Goal: Task Accomplishment & Management: Manage account settings

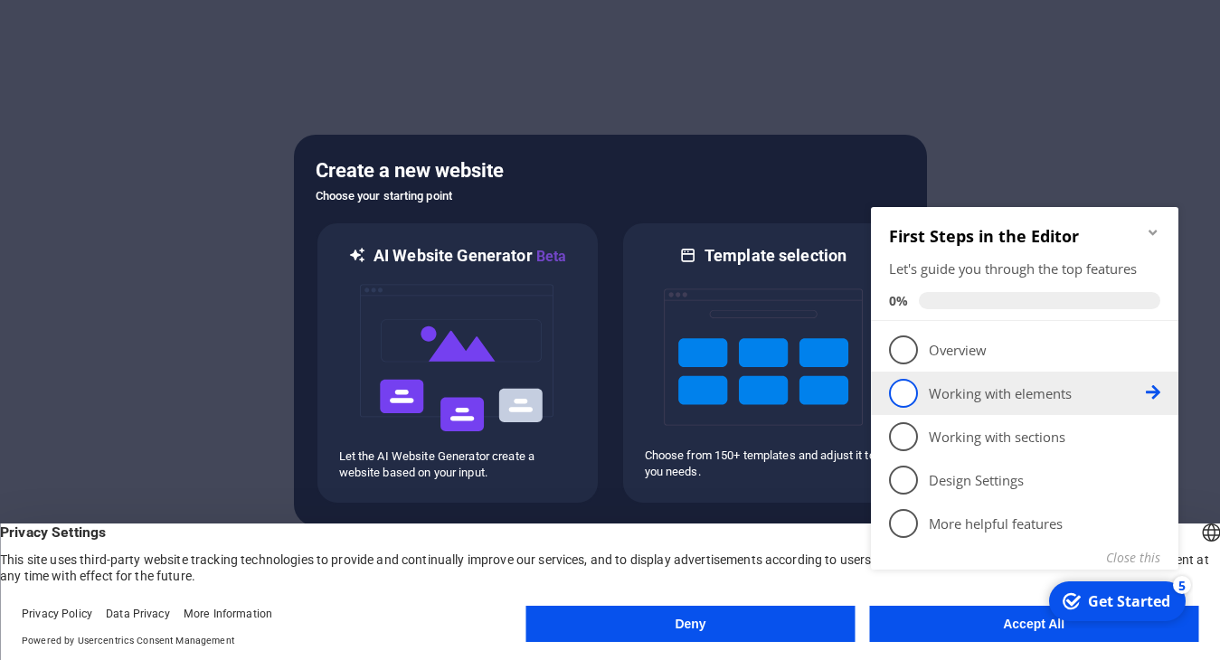
click at [908, 388] on span "2" at bounding box center [903, 393] width 29 height 29
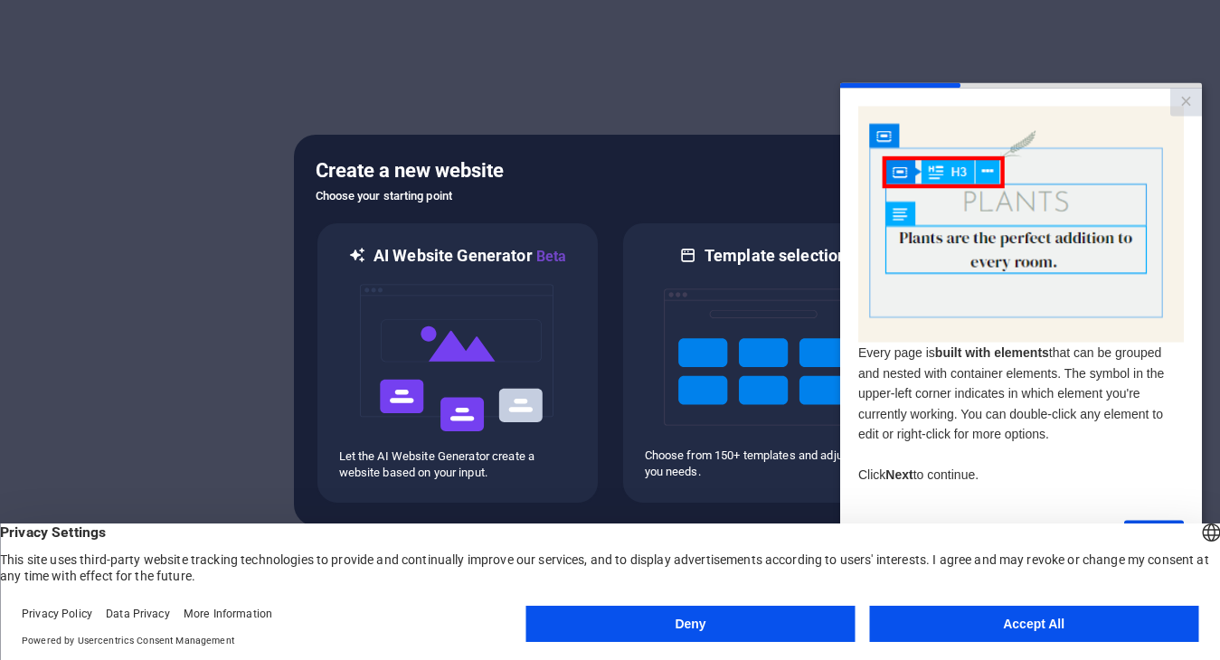
click at [979, 620] on button "Accept All" at bounding box center [1033, 624] width 329 height 36
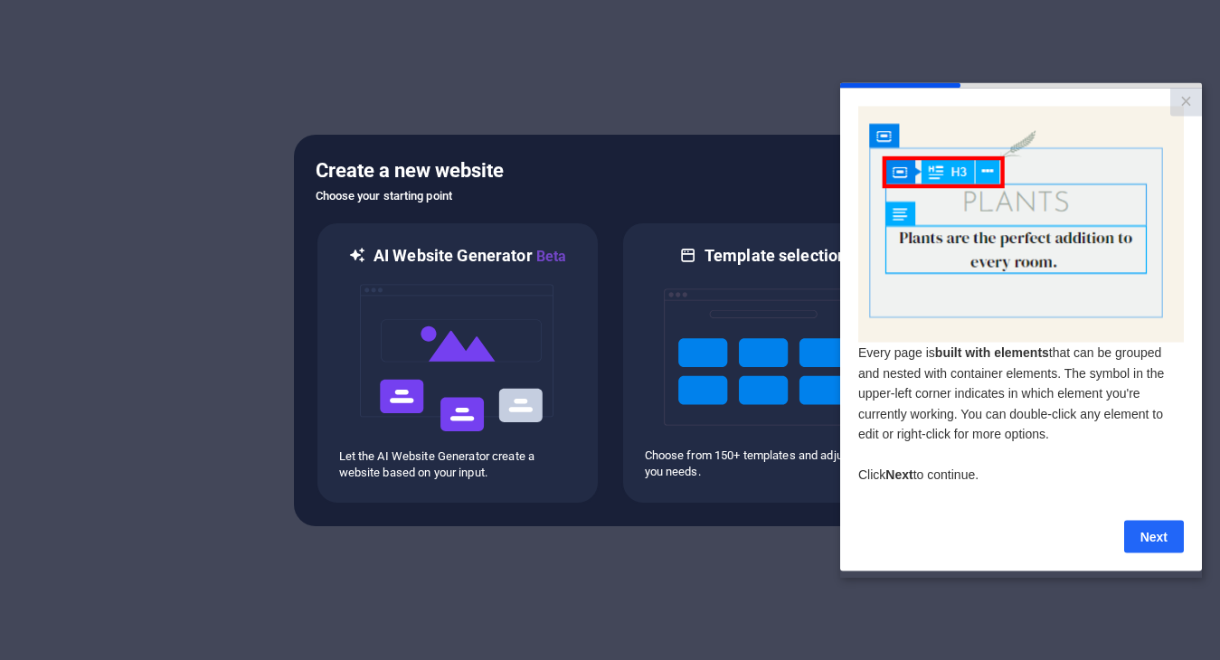
click at [1159, 546] on link "Next" at bounding box center [1154, 536] width 60 height 33
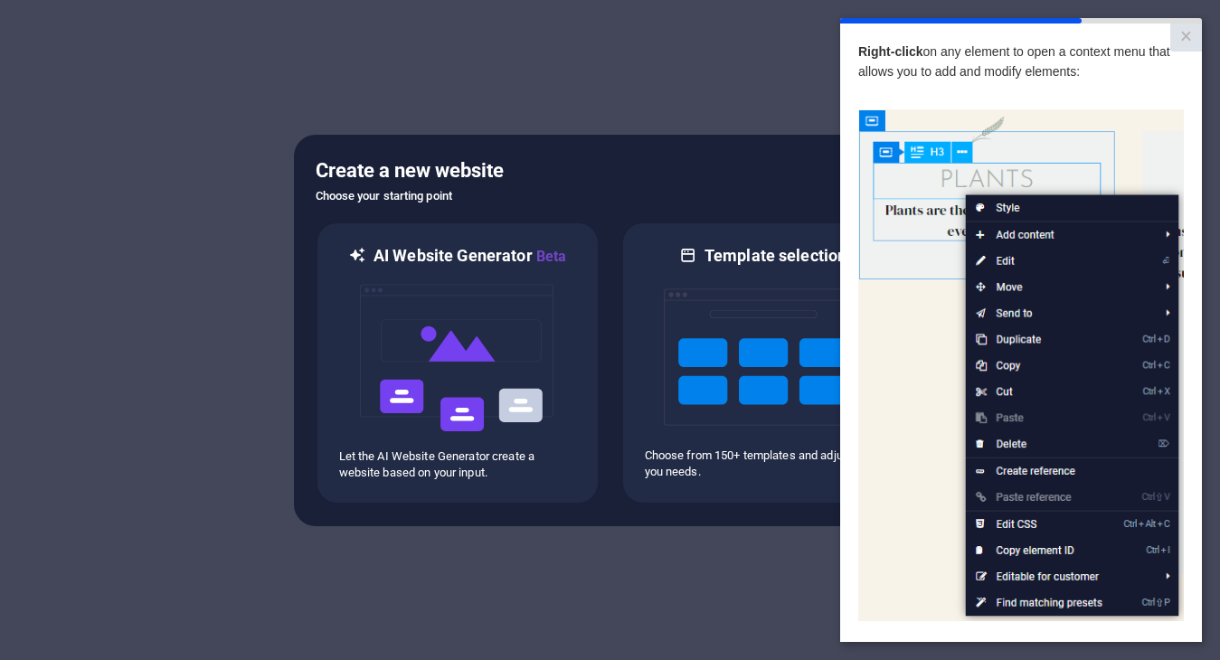
scroll to position [160, 0]
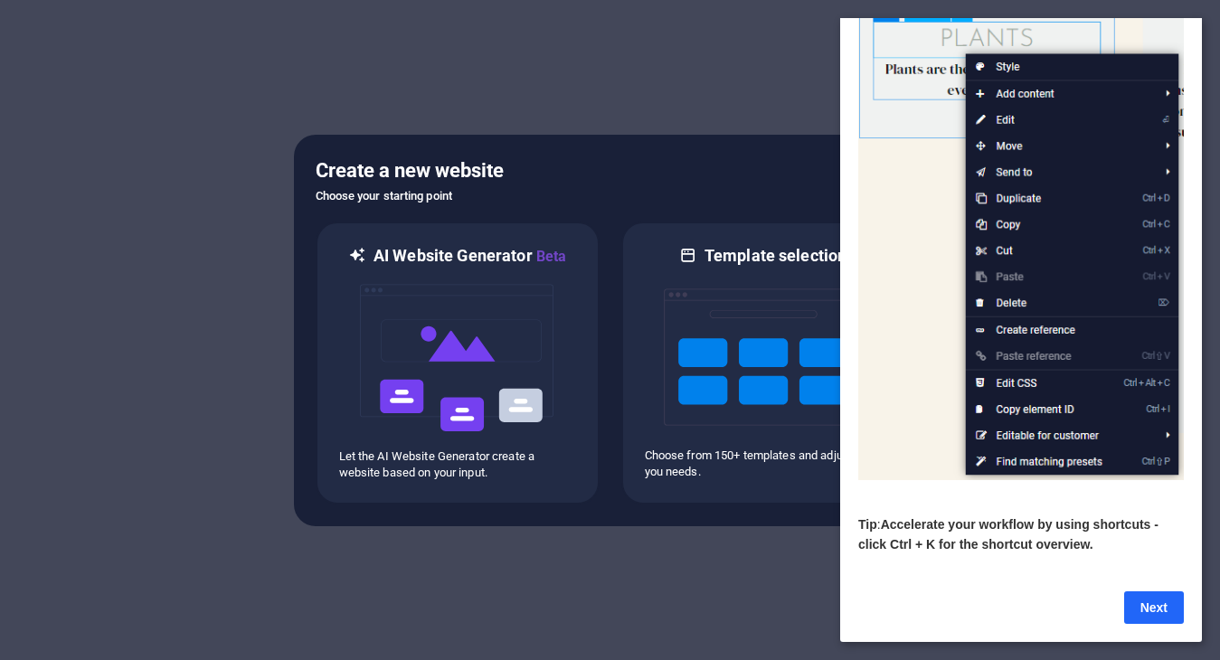
click at [1141, 591] on link "Next" at bounding box center [1154, 607] width 60 height 33
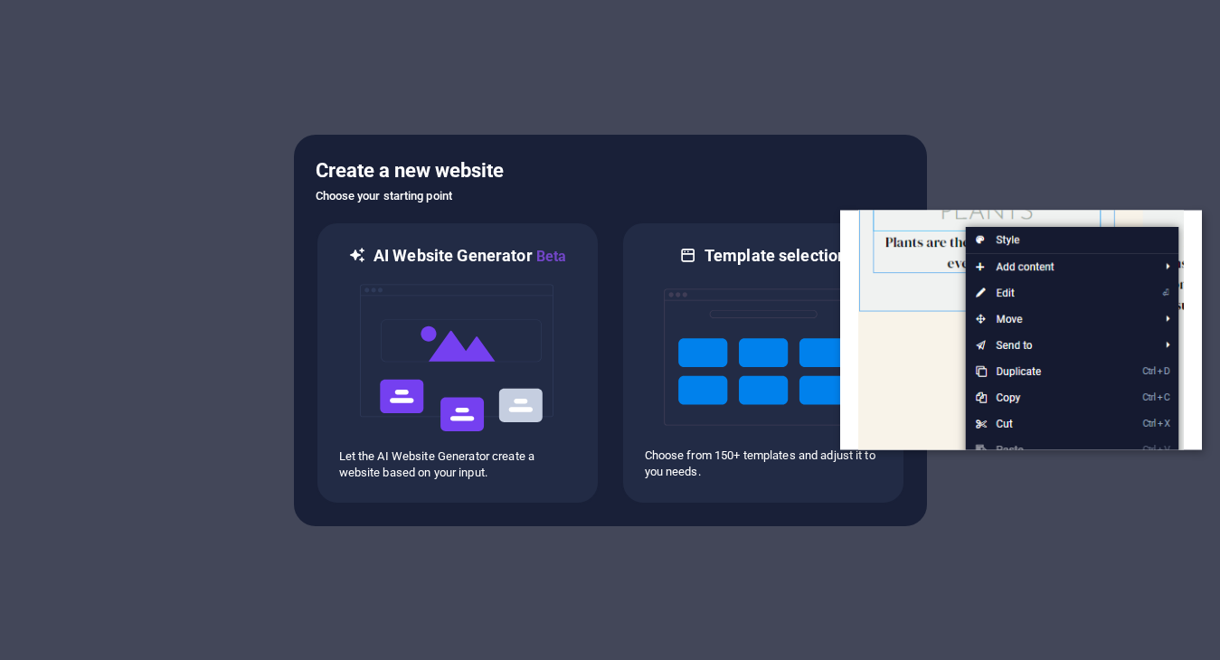
scroll to position [0, 0]
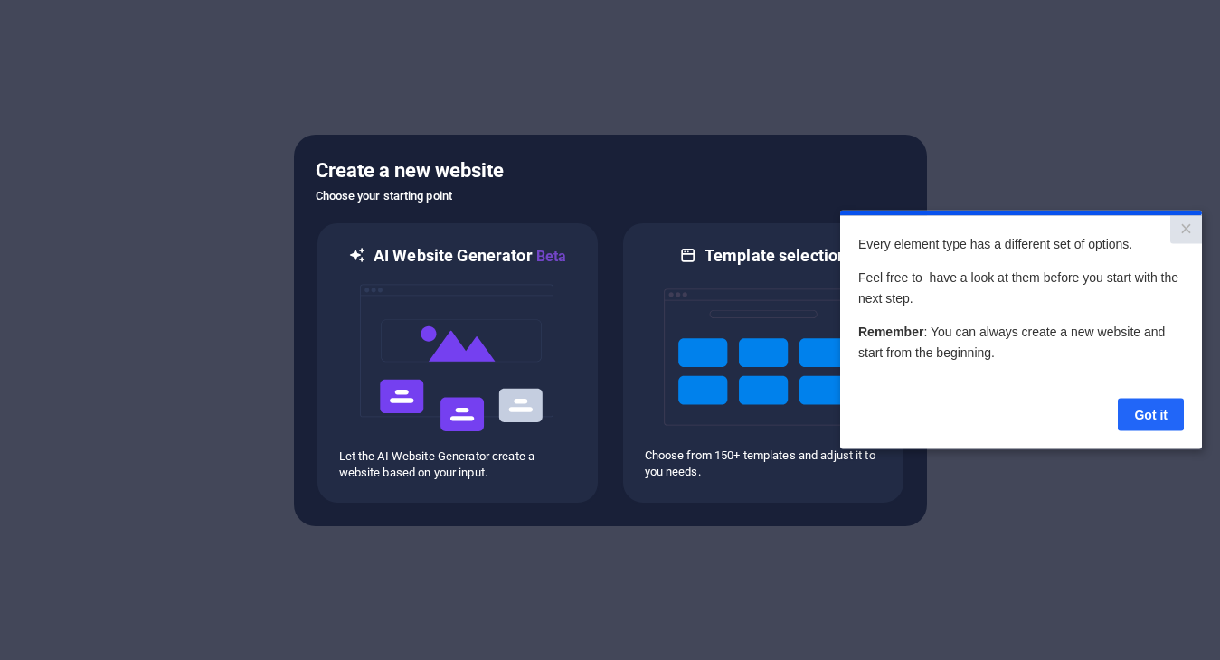
click at [1149, 417] on link "Got it" at bounding box center [1151, 414] width 66 height 33
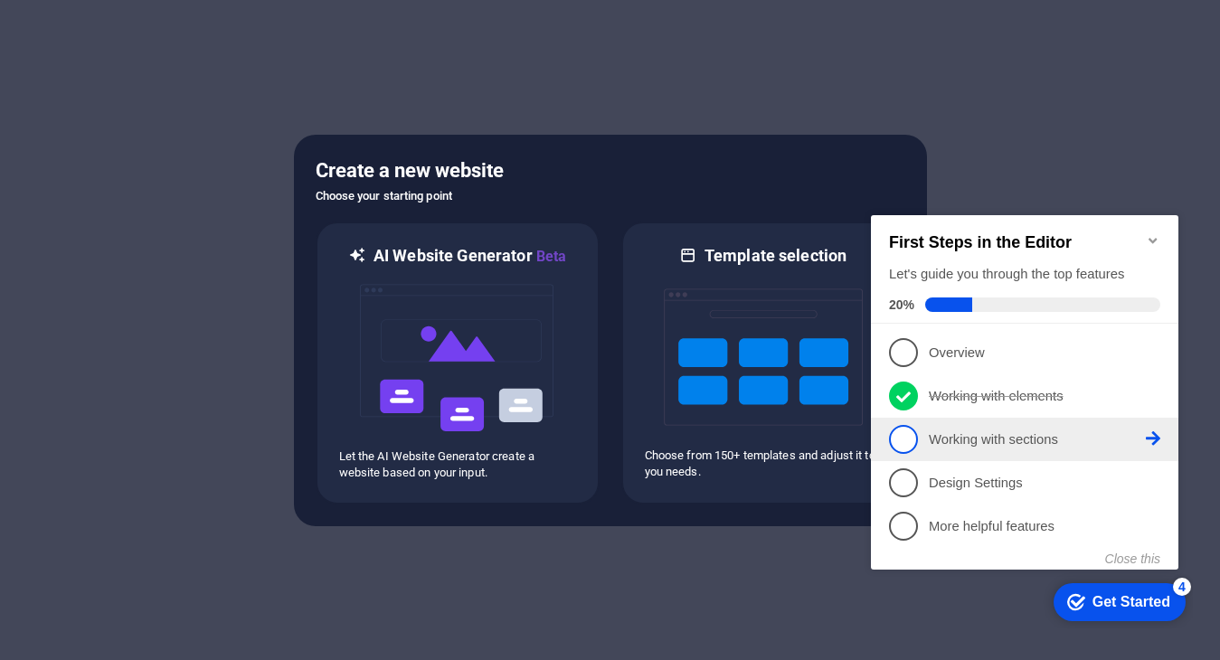
click at [904, 436] on span "3" at bounding box center [903, 439] width 29 height 29
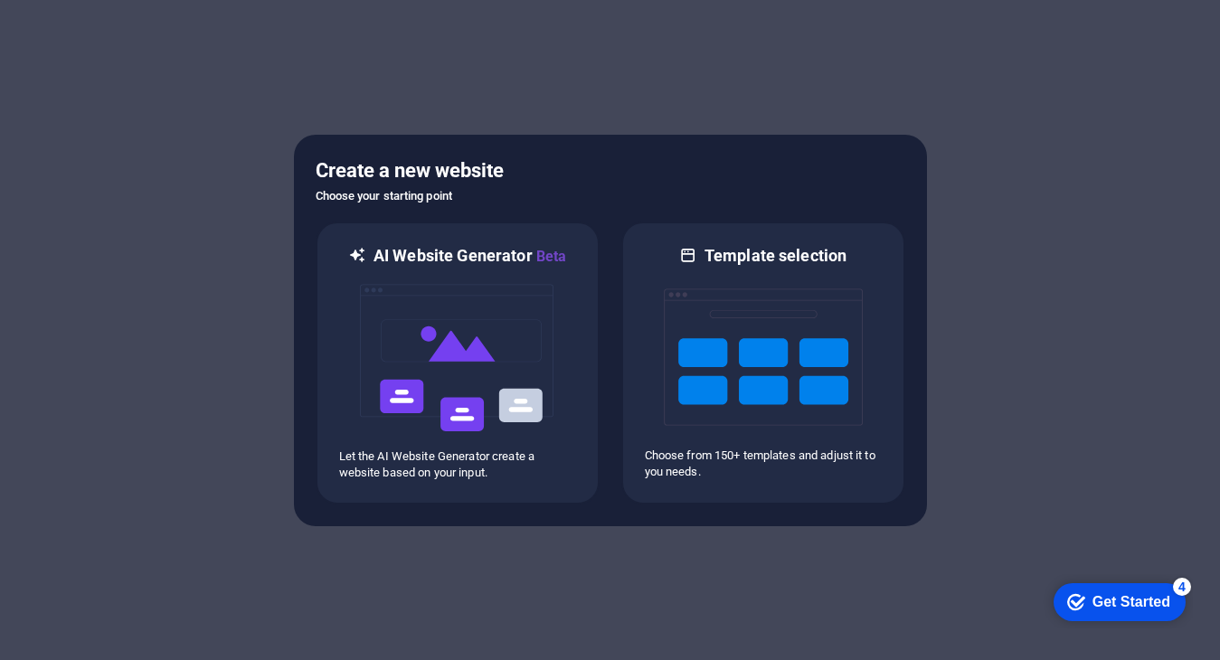
click at [1103, 601] on div "Get Started" at bounding box center [1132, 602] width 78 height 16
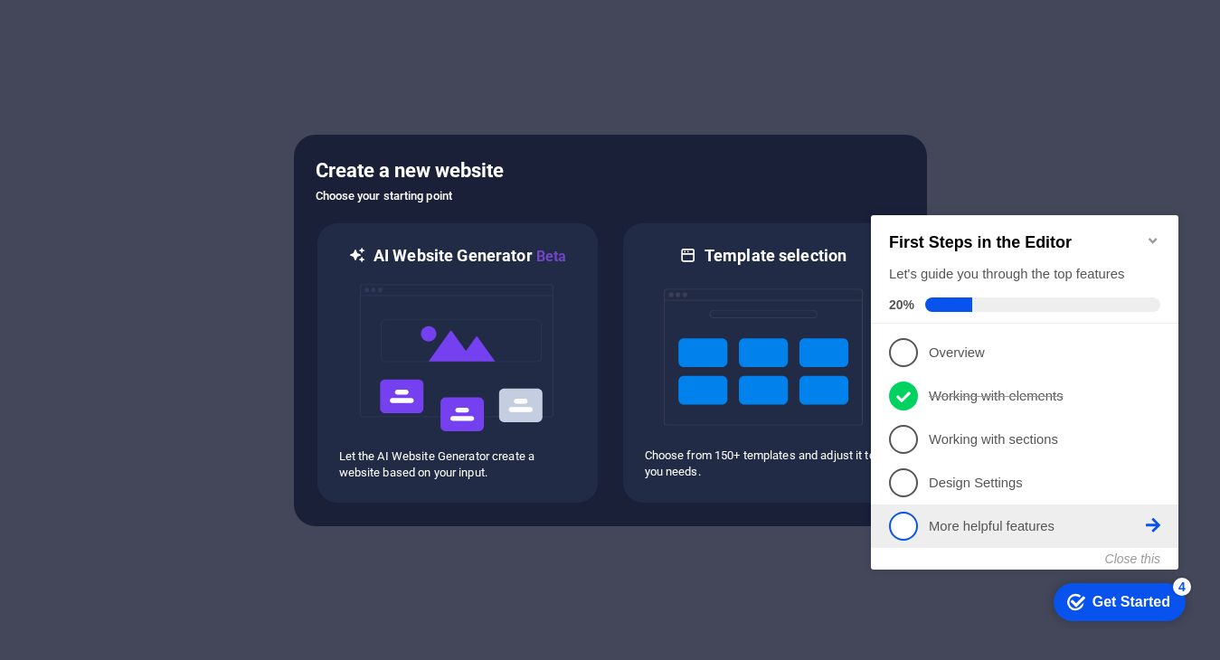
click at [900, 522] on span "5" at bounding box center [903, 526] width 29 height 29
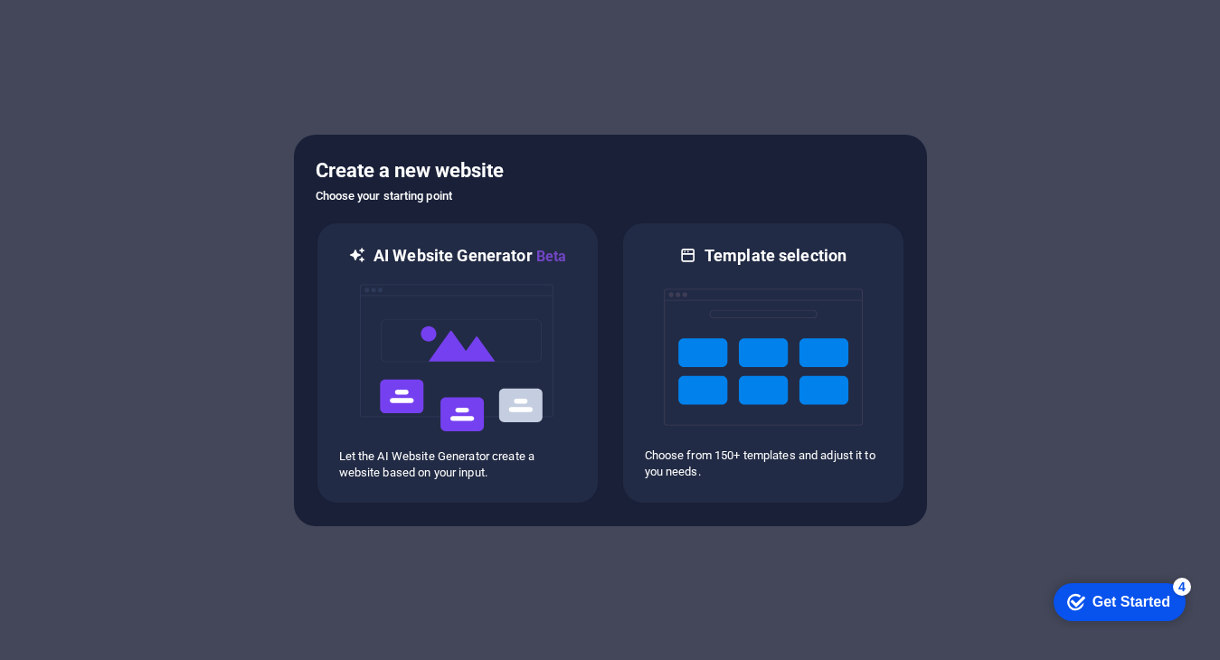
click at [1109, 591] on div "checkmark Get Started 4" at bounding box center [1120, 602] width 132 height 38
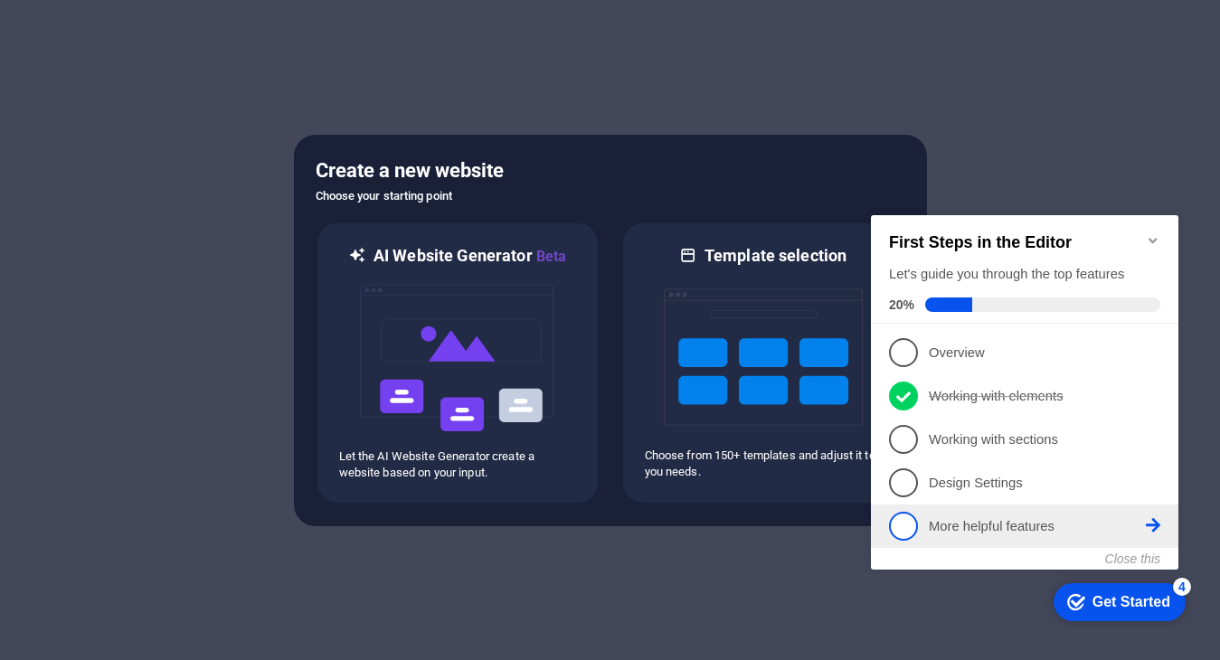
click at [904, 518] on span "5" at bounding box center [903, 526] width 29 height 29
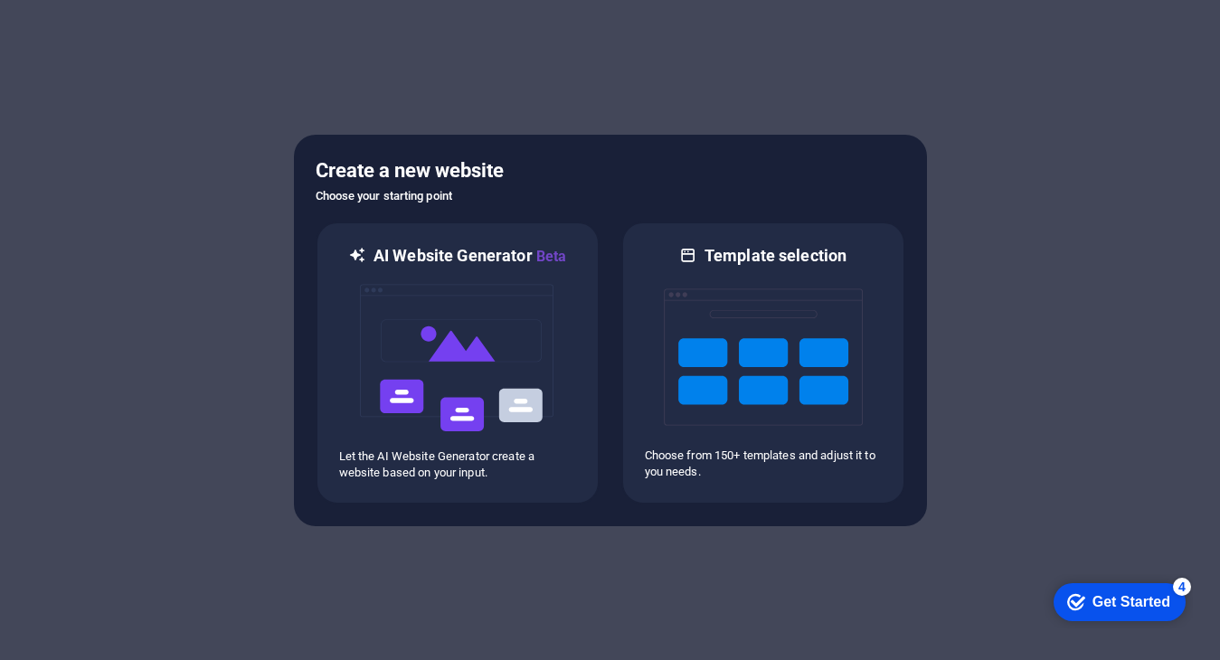
click at [1089, 589] on div "checkmark Get Started 4" at bounding box center [1120, 602] width 132 height 38
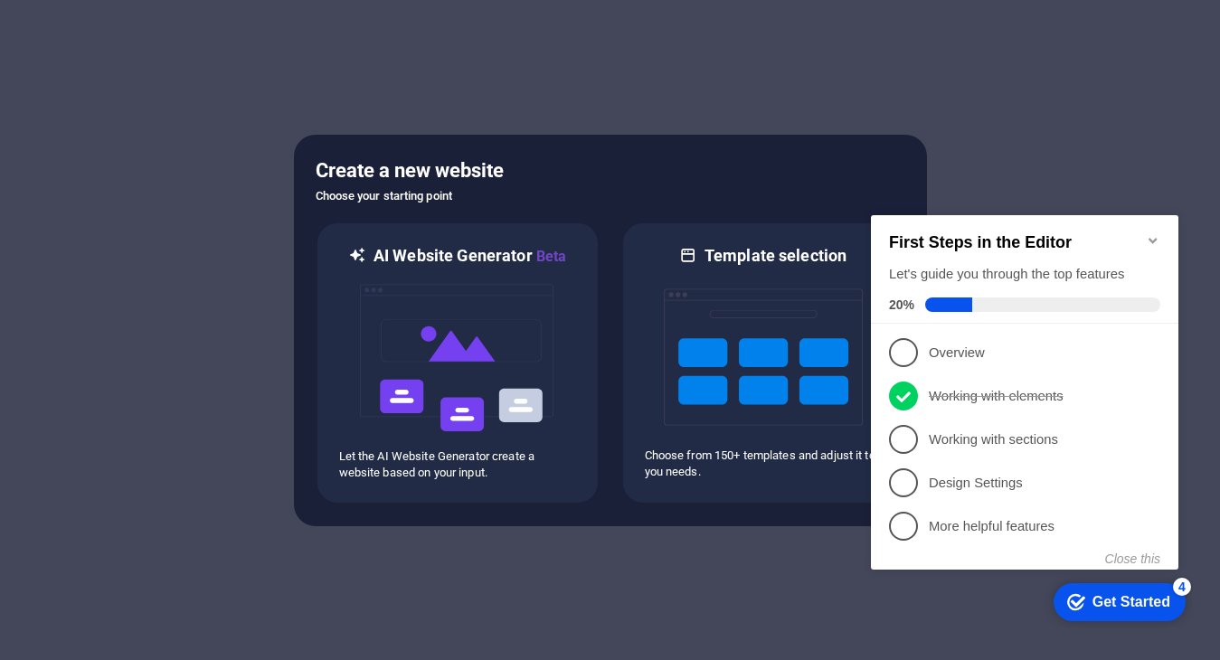
click at [1151, 238] on icon "Minimize checklist" at bounding box center [1153, 240] width 8 height 5
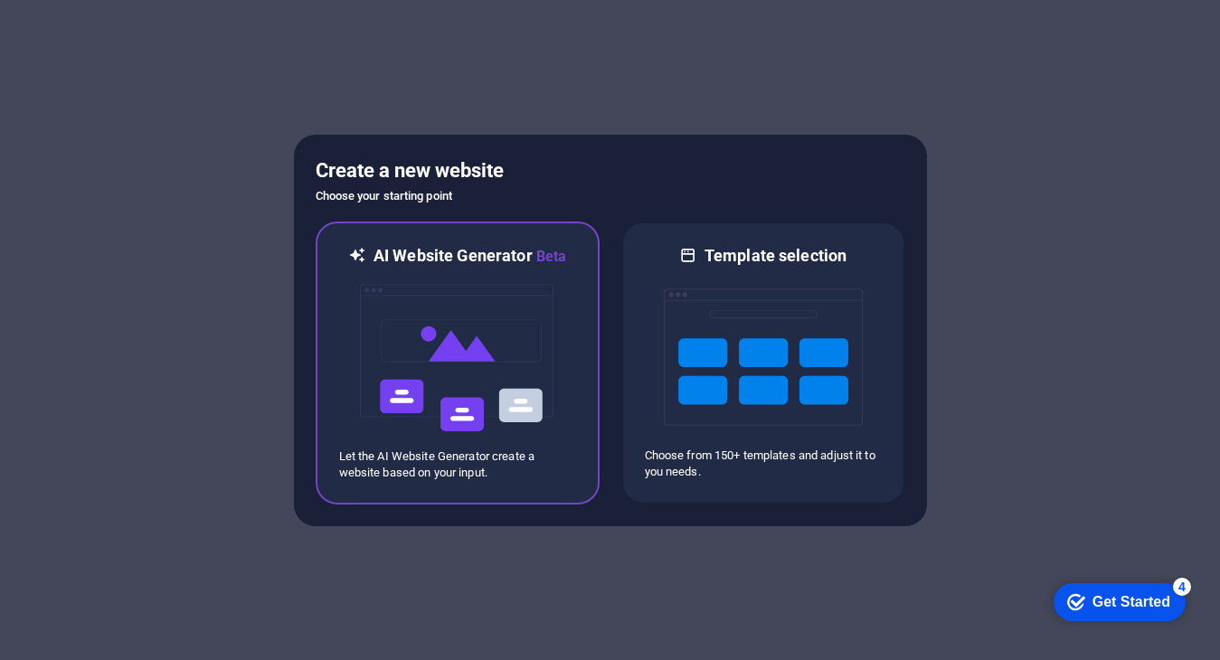
click at [445, 353] on img at bounding box center [457, 358] width 199 height 181
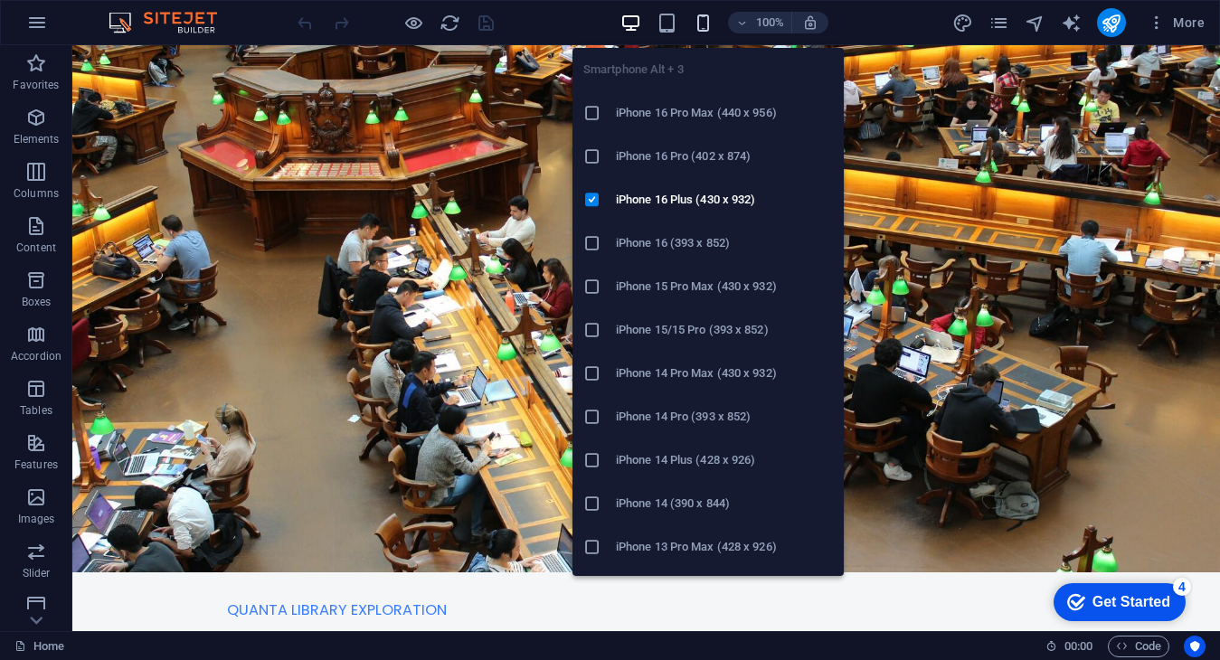
click at [697, 25] on icon "button" at bounding box center [703, 23] width 21 height 21
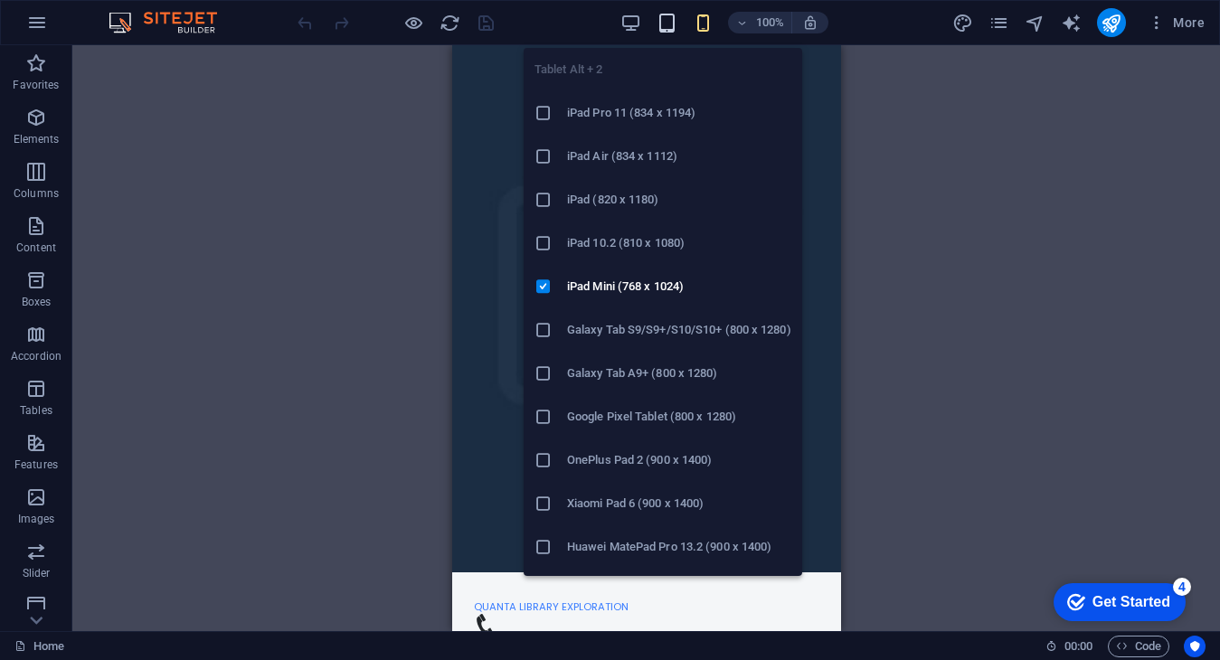
click at [665, 25] on icon "button" at bounding box center [667, 23] width 21 height 21
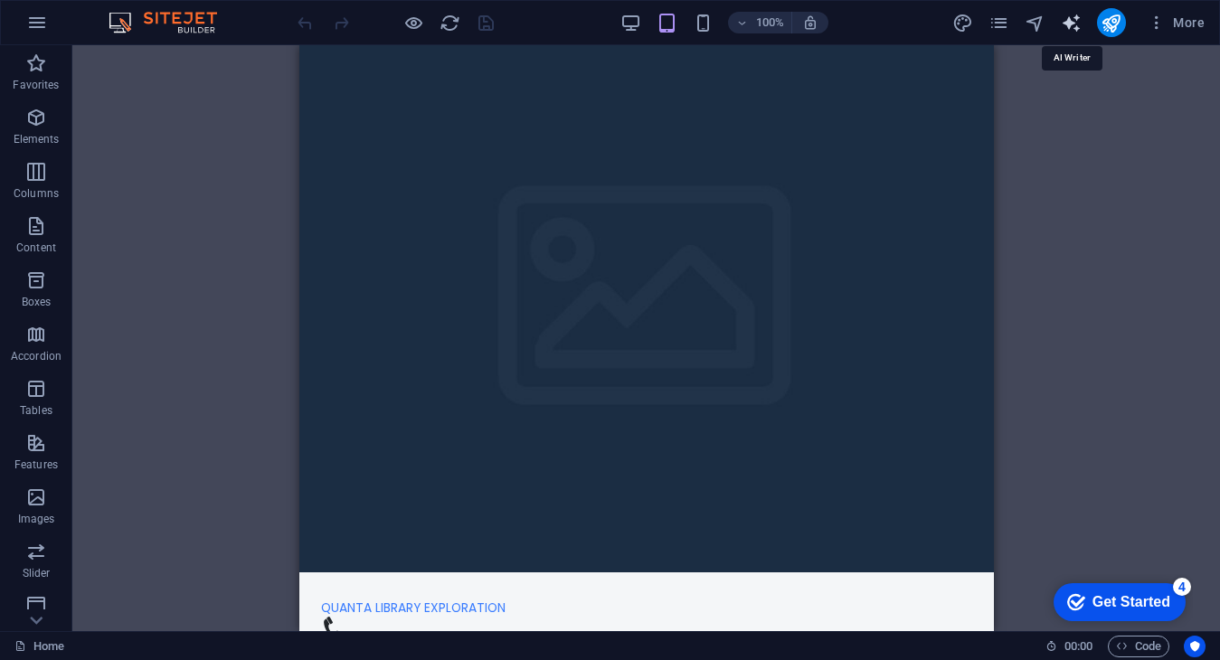
click at [1076, 19] on icon "text_generator" at bounding box center [1071, 23] width 21 height 21
select select "English"
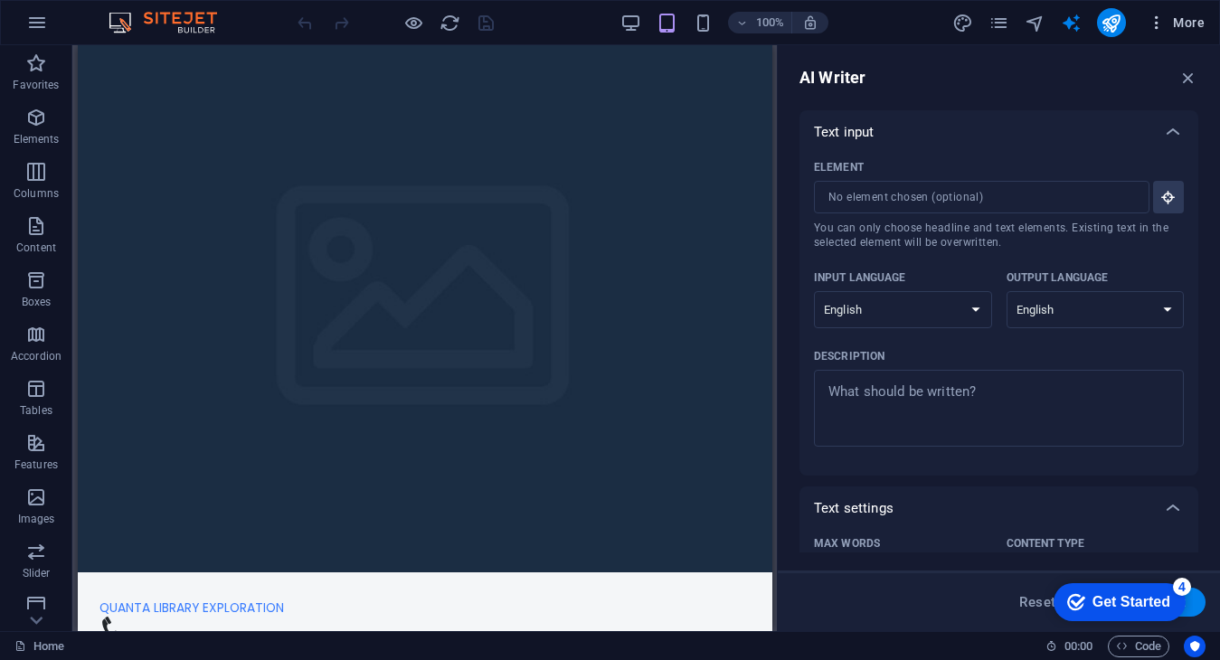
click at [1179, 18] on span "More" at bounding box center [1176, 23] width 57 height 18
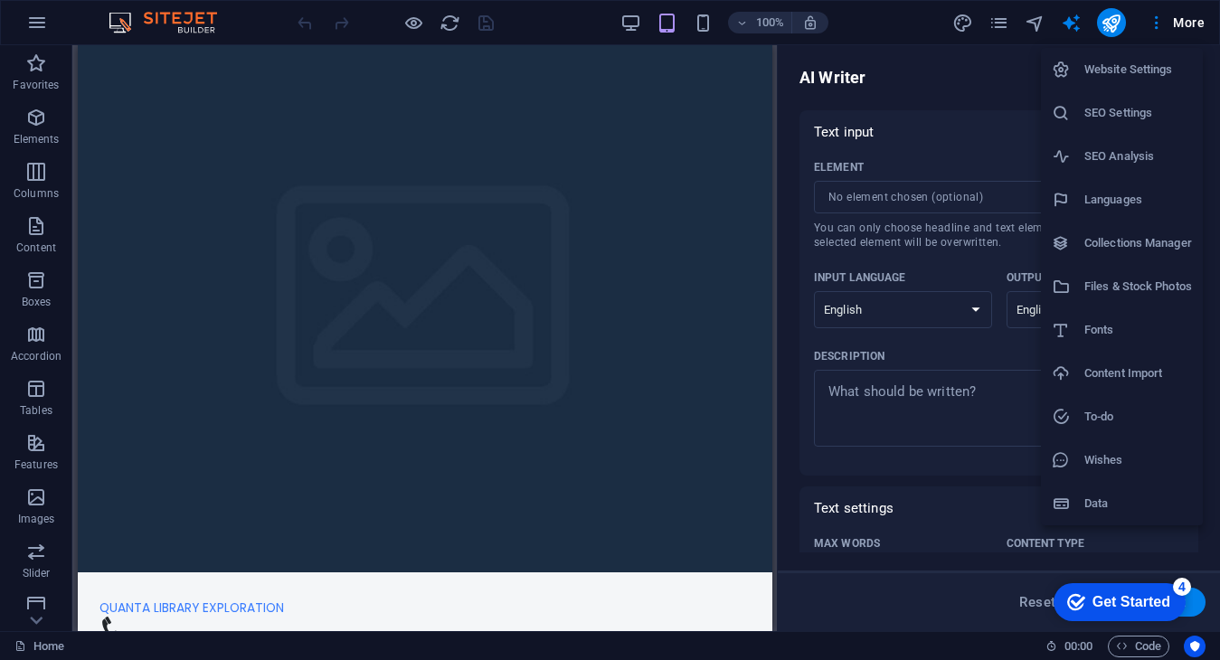
click at [783, 497] on div at bounding box center [610, 330] width 1220 height 660
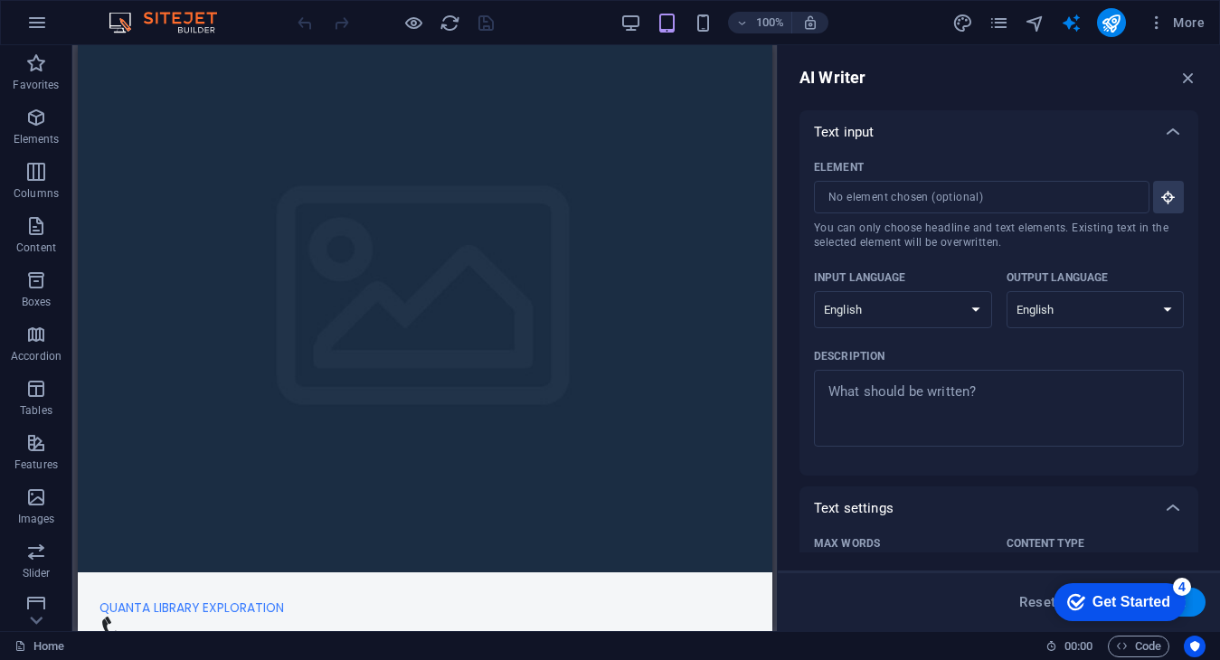
click at [1117, 602] on div "Get Started" at bounding box center [1132, 602] width 78 height 16
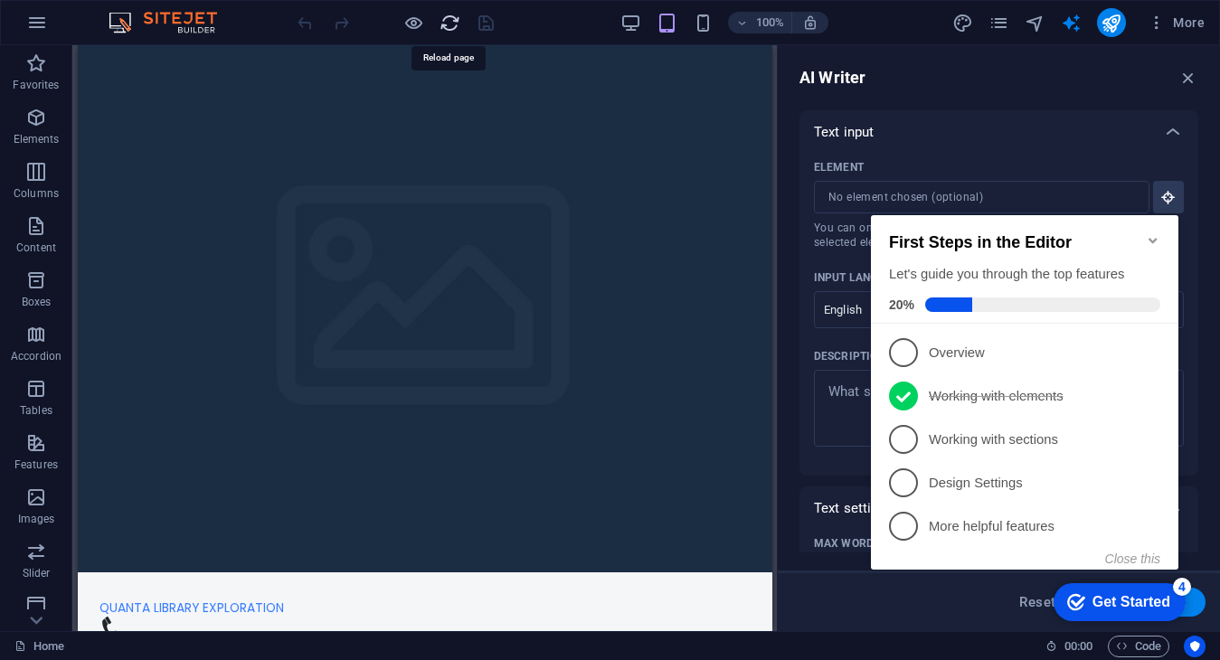
click at [449, 22] on icon "reload" at bounding box center [450, 23] width 21 height 21
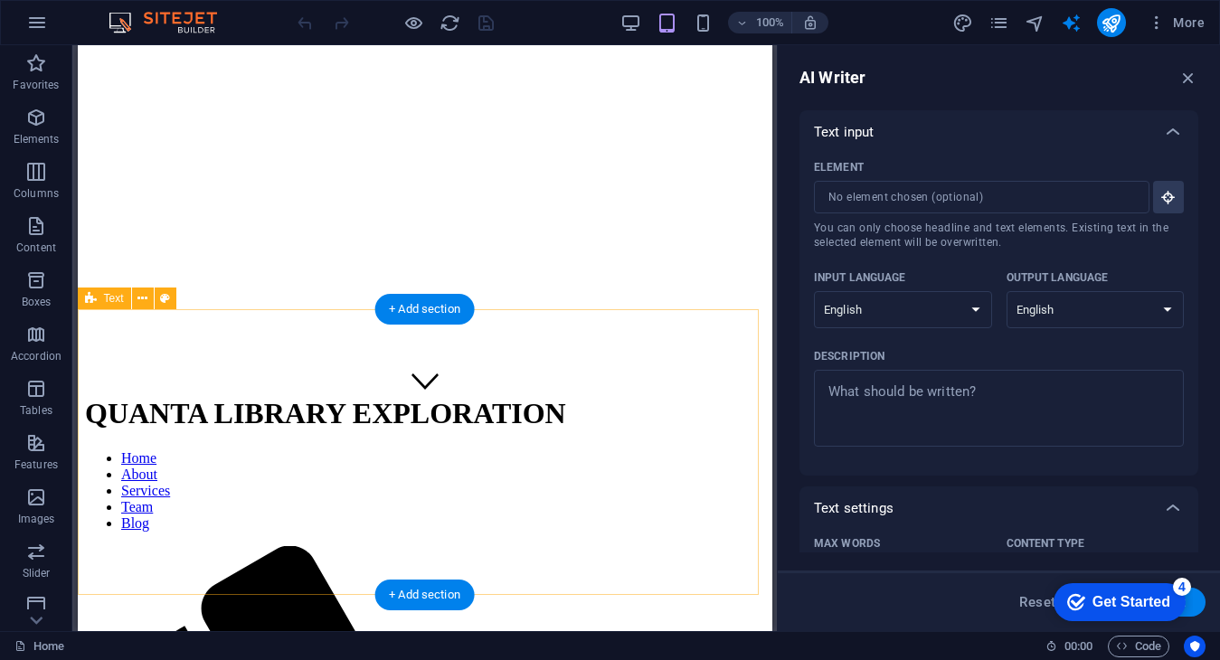
scroll to position [271, 0]
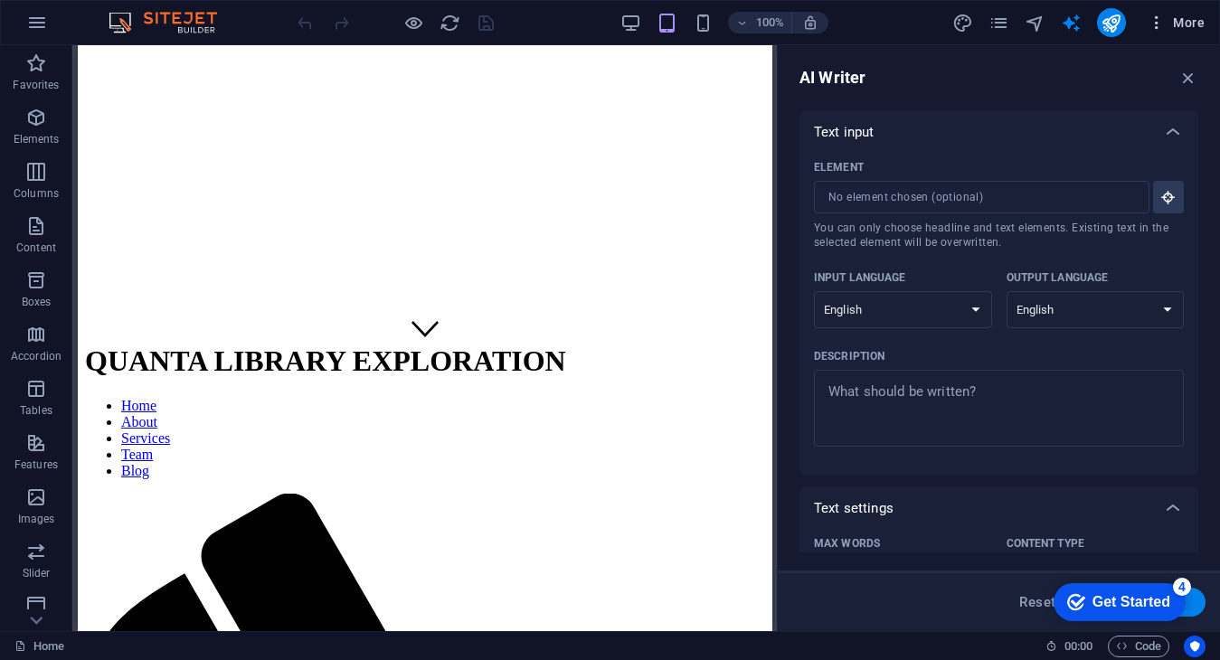
click at [0, 0] on span "More" at bounding box center [0, 0] width 0 height 0
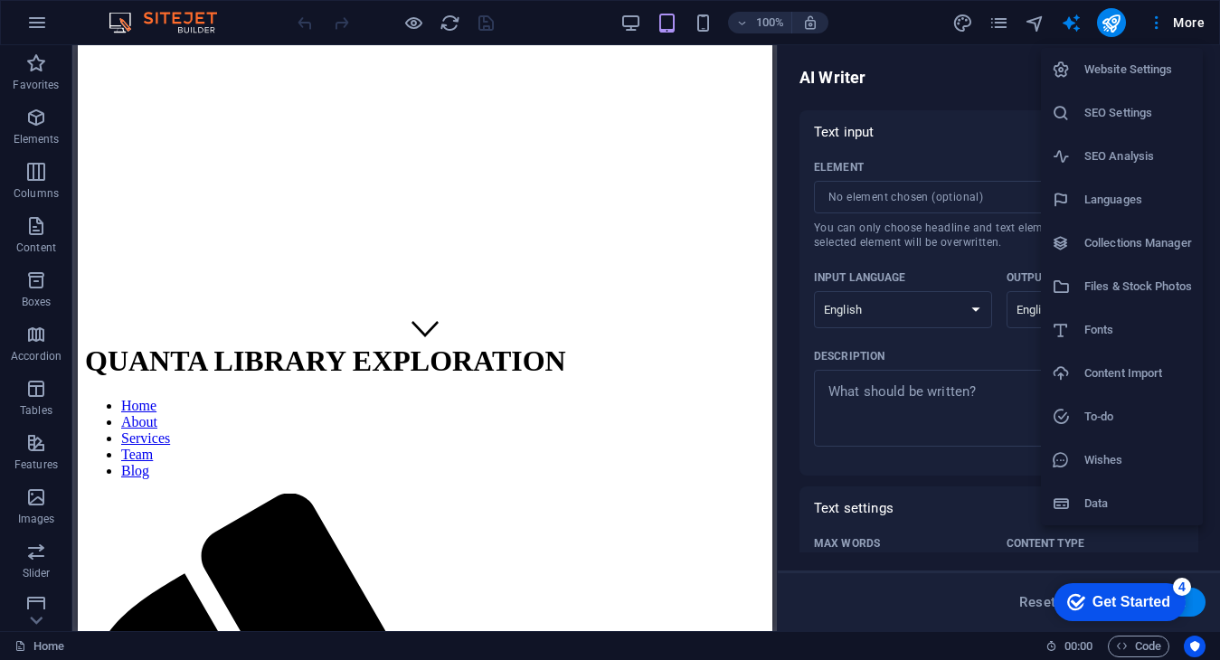
click at [1132, 10] on div at bounding box center [610, 330] width 1220 height 660
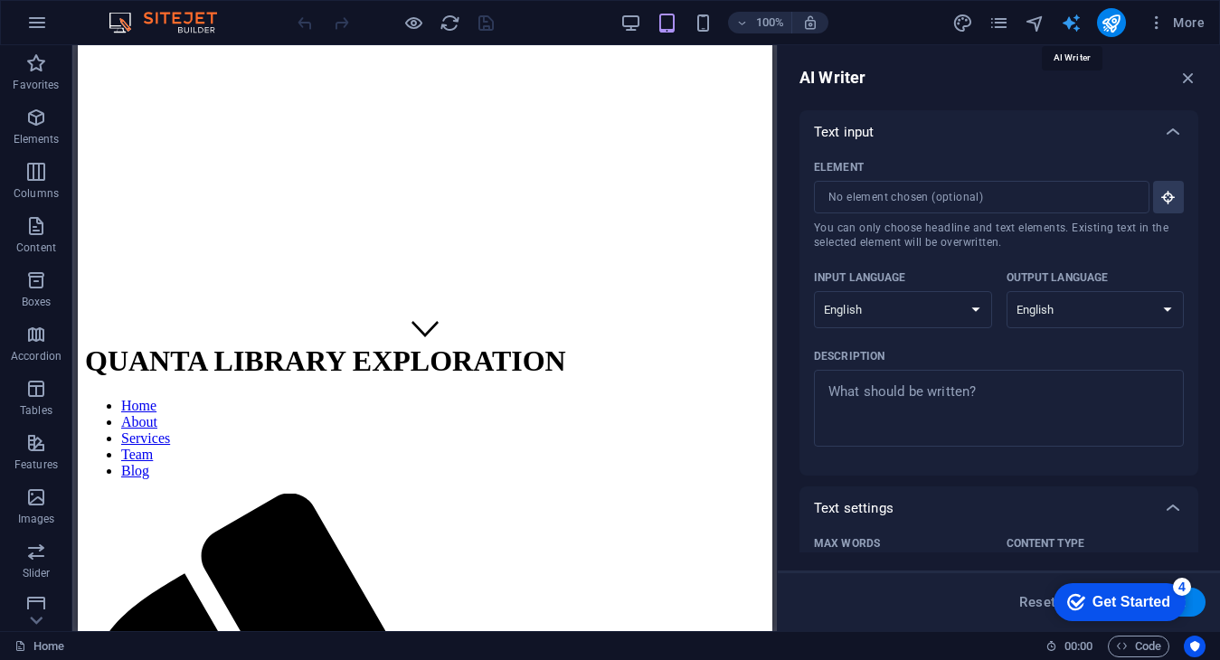
click at [1074, 26] on icon "text_generator" at bounding box center [1071, 23] width 21 height 21
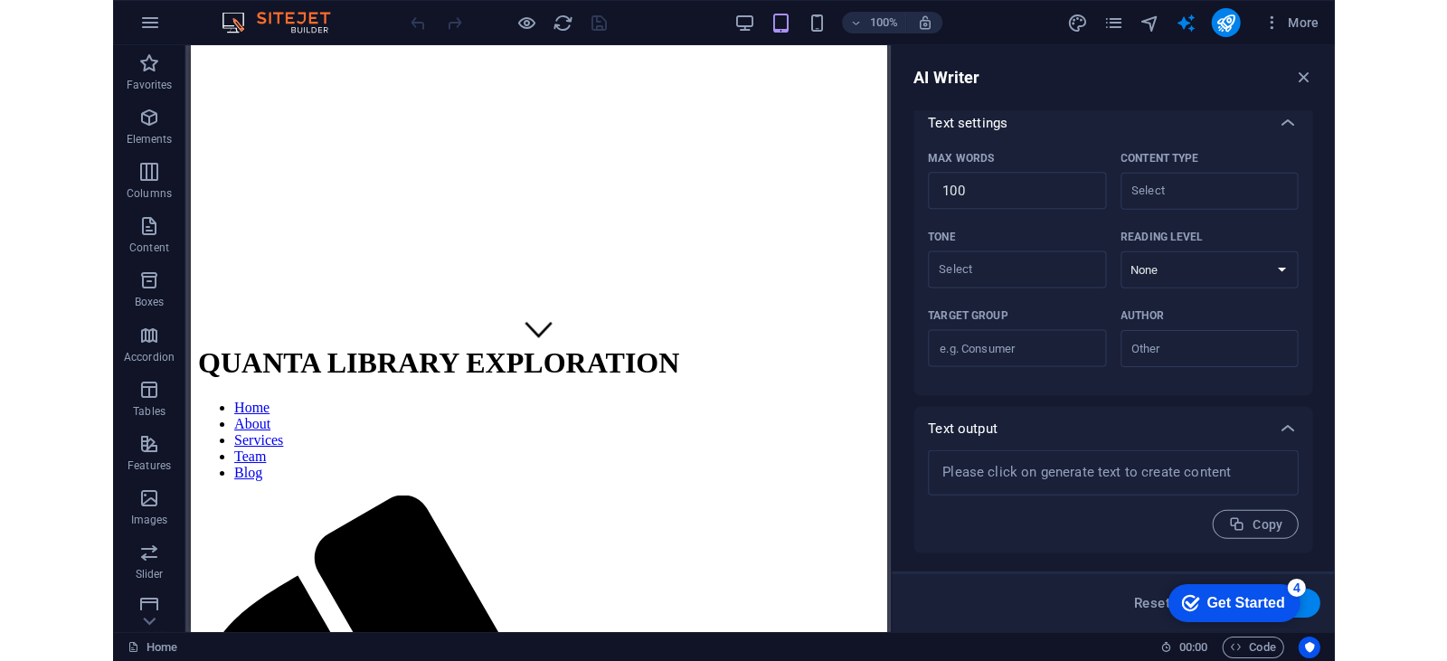
scroll to position [384, 0]
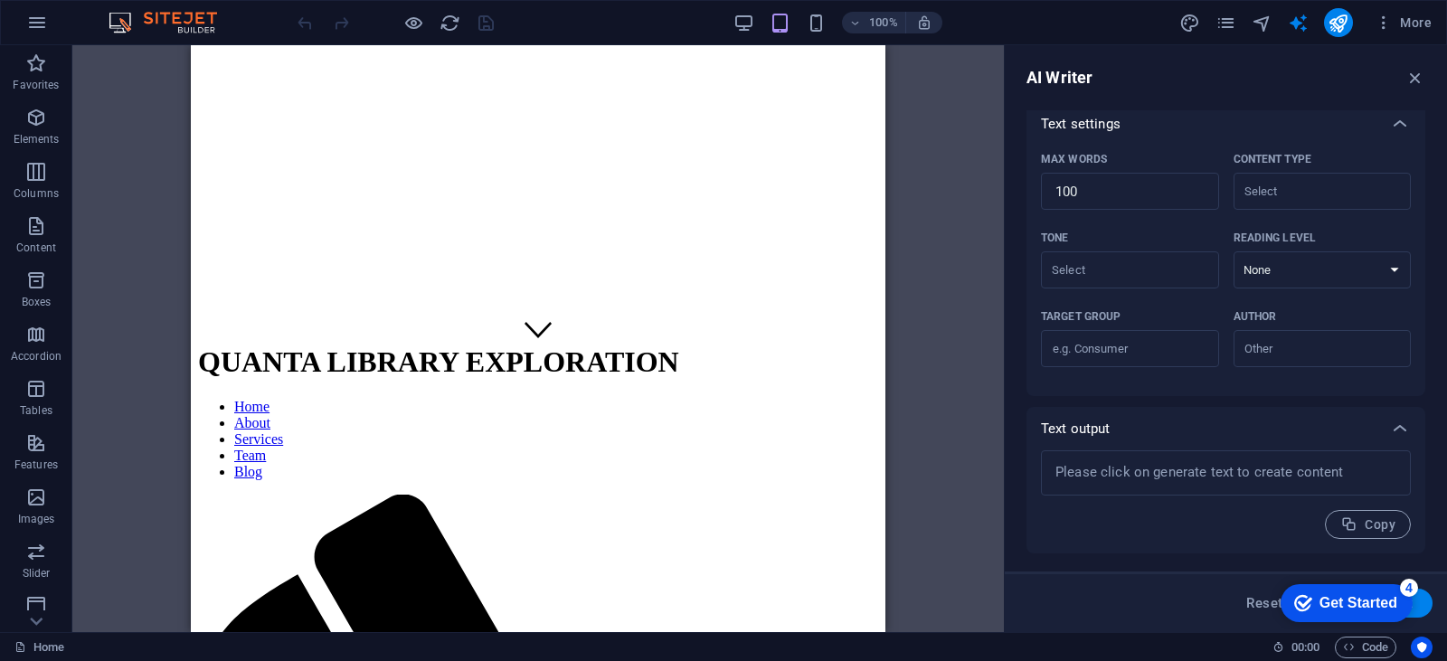
type textarea "x"
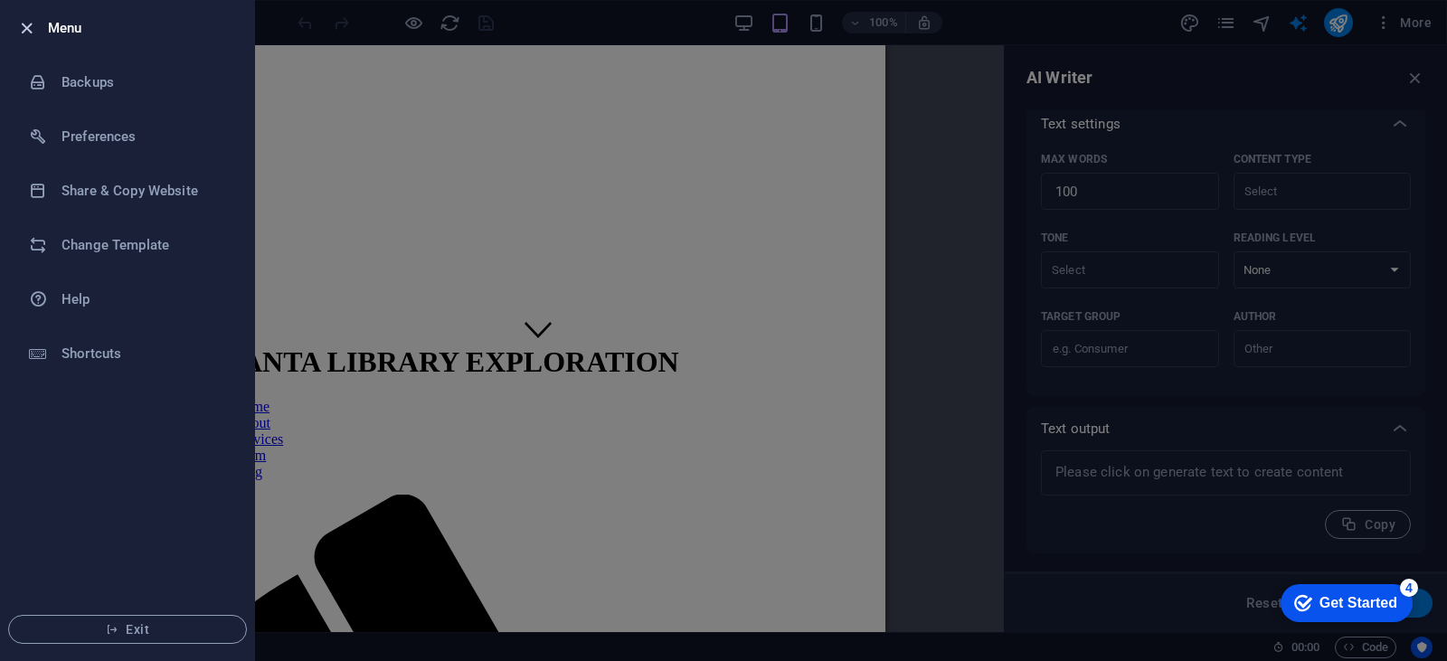
click at [17, 31] on icon "button" at bounding box center [26, 28] width 21 height 21
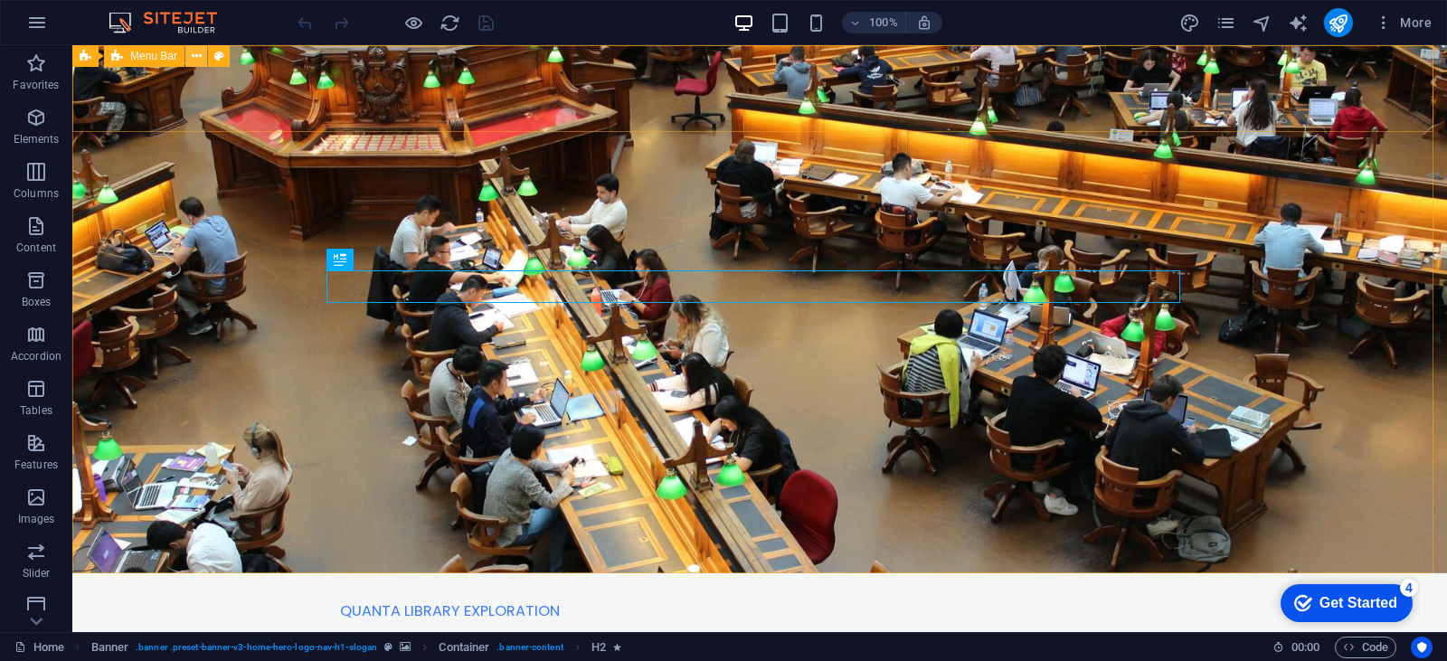
click at [195, 62] on icon at bounding box center [197, 56] width 10 height 19
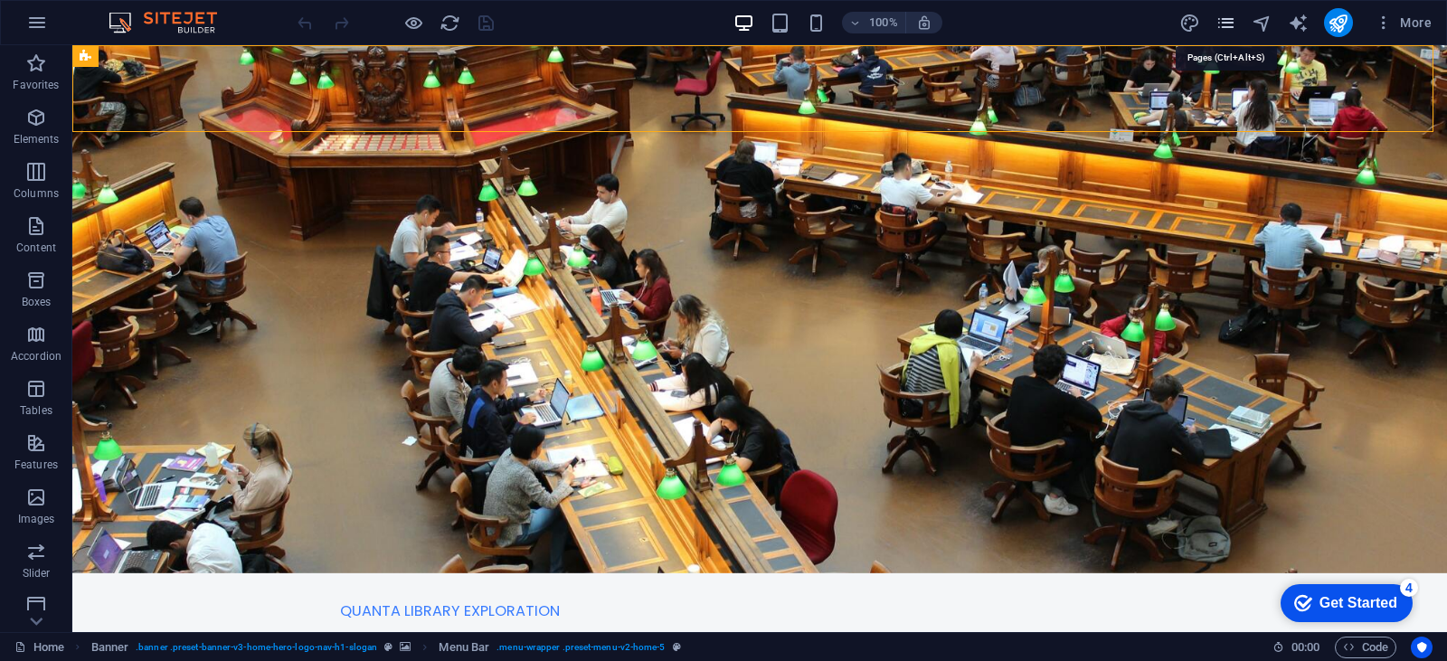
click at [0, 0] on icon "pages" at bounding box center [0, 0] width 0 height 0
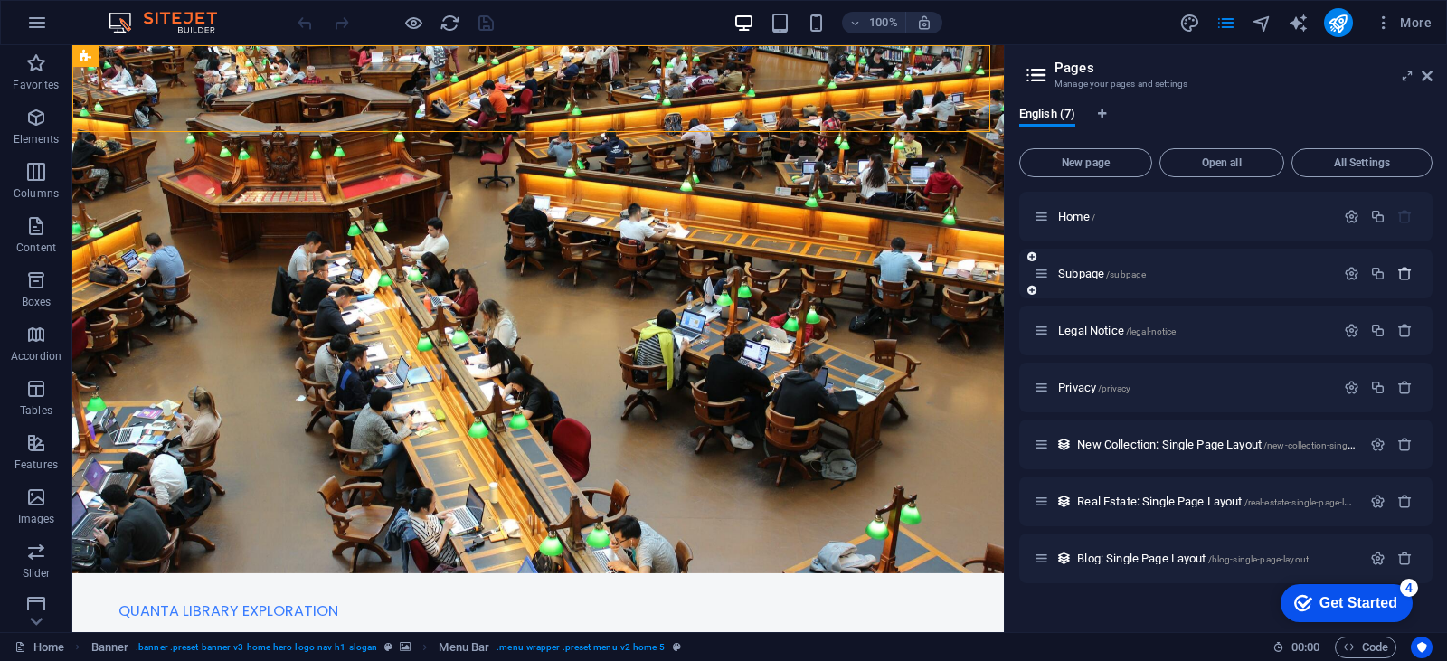
click at [1397, 274] on icon "button" at bounding box center [1404, 273] width 15 height 15
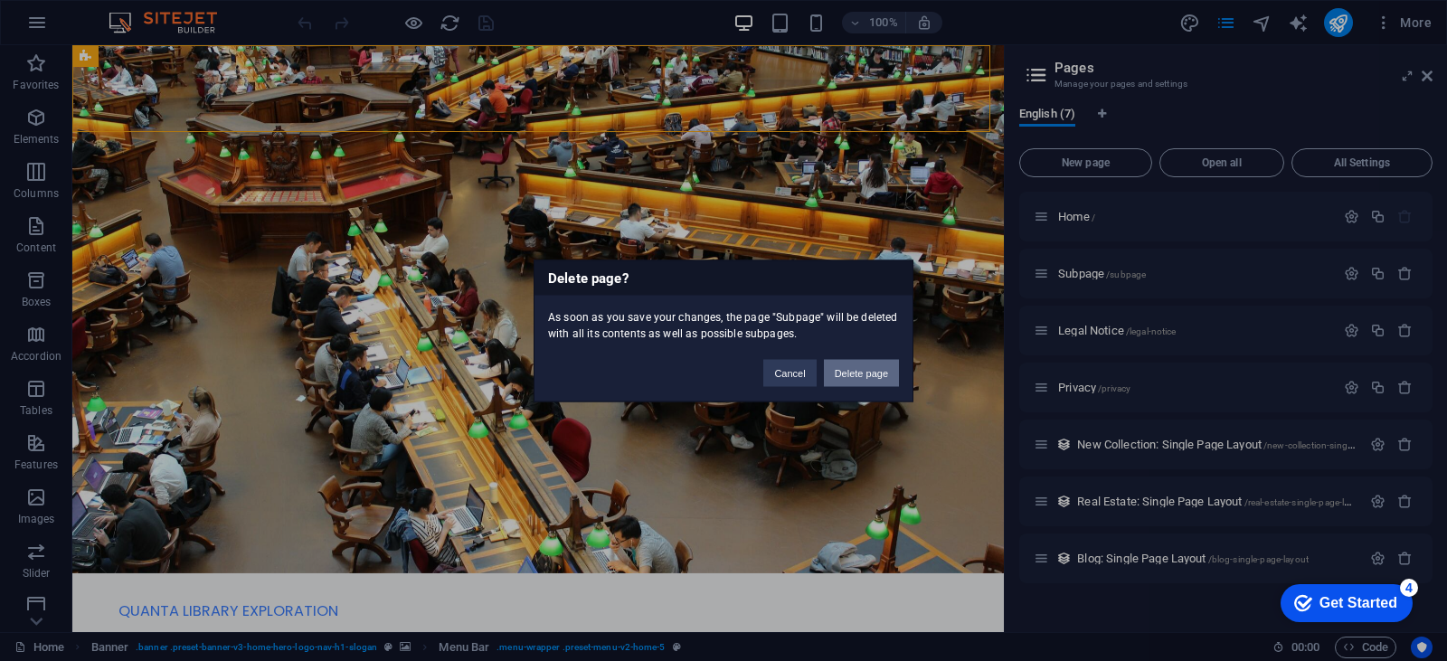
click at [866, 377] on button "Delete page" at bounding box center [861, 372] width 75 height 27
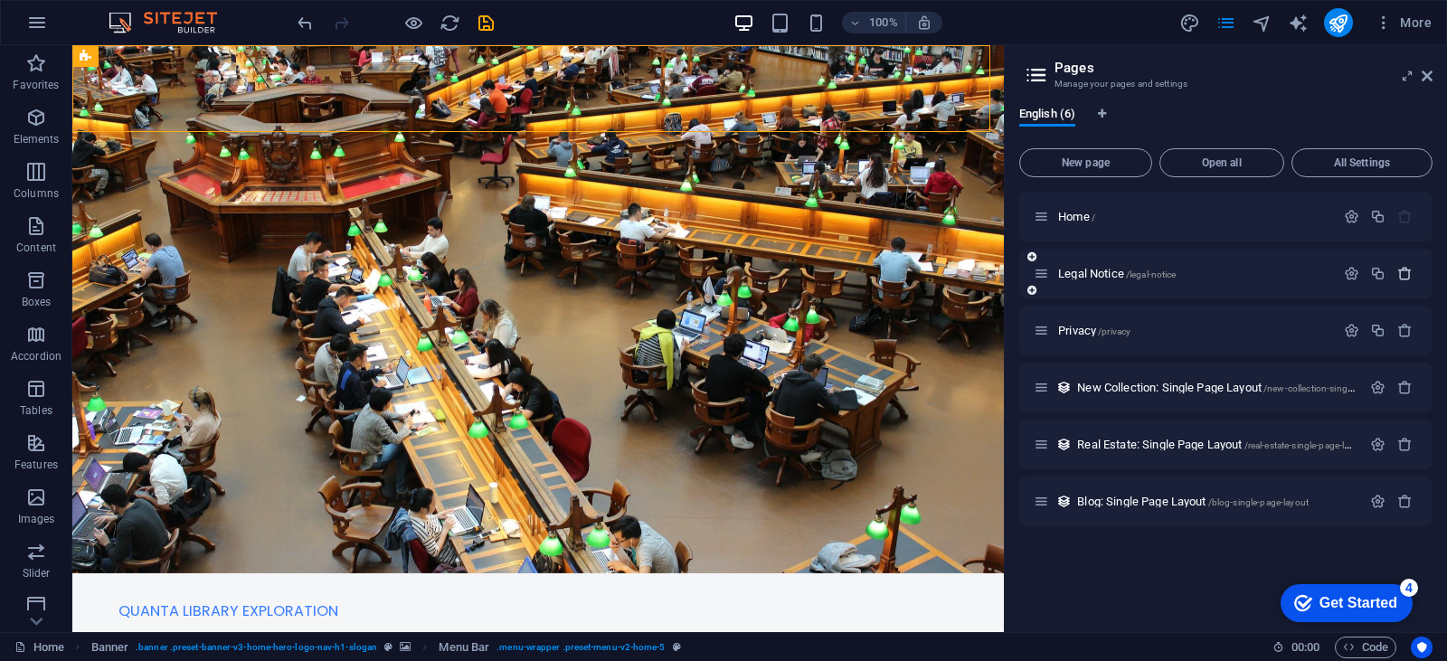
click at [1408, 276] on icon "button" at bounding box center [1404, 273] width 15 height 15
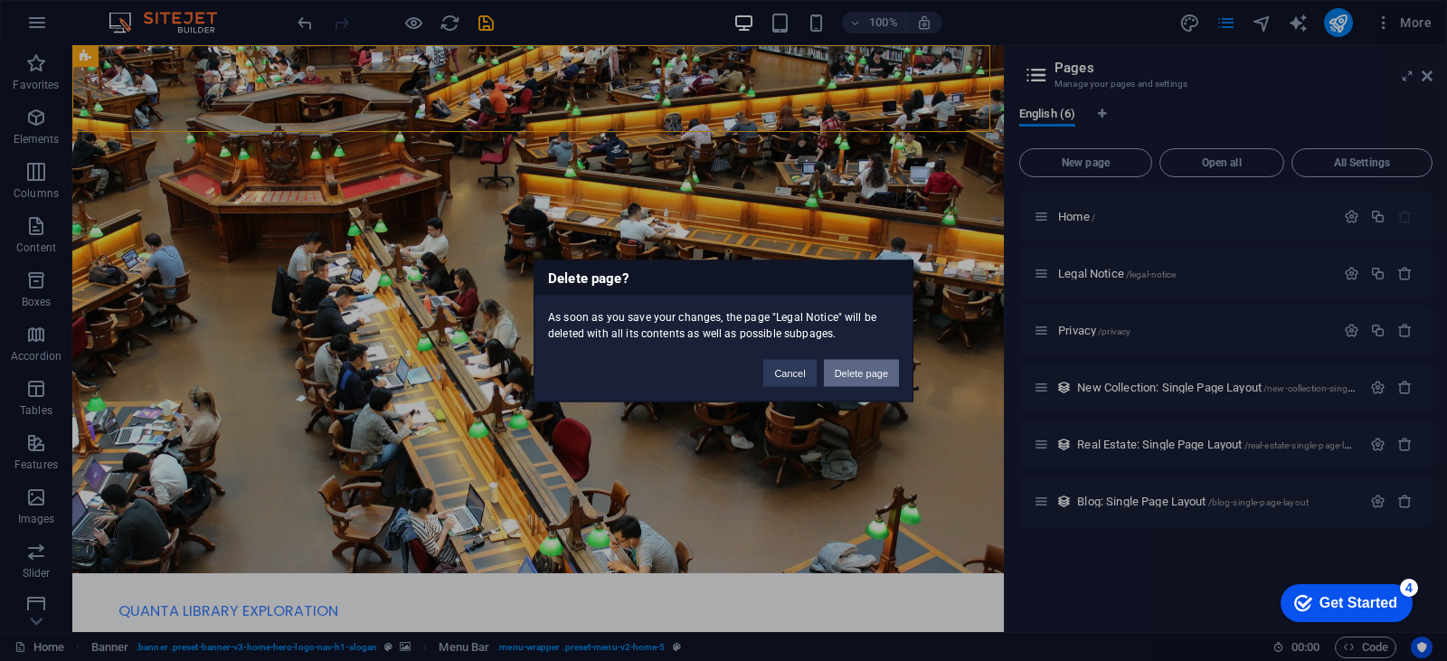
click at [837, 369] on button "Delete page" at bounding box center [861, 372] width 75 height 27
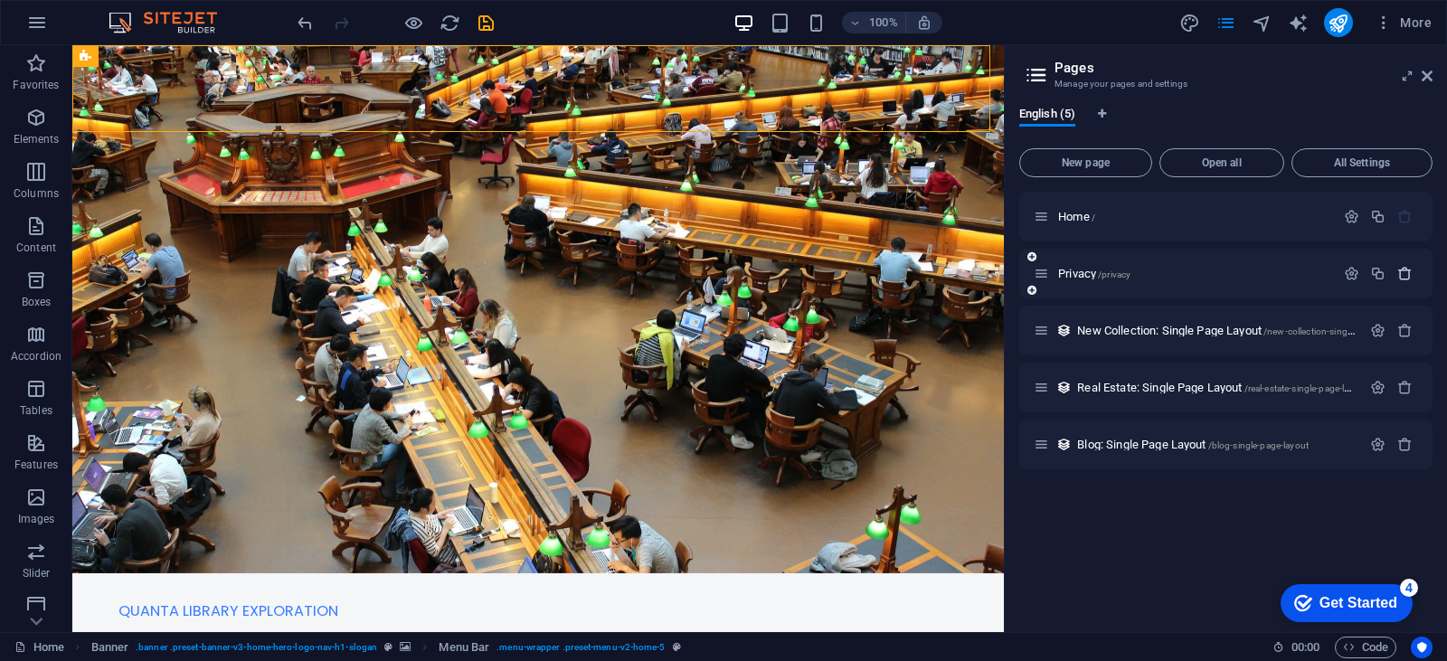
click at [1406, 274] on icon "button" at bounding box center [1404, 273] width 15 height 15
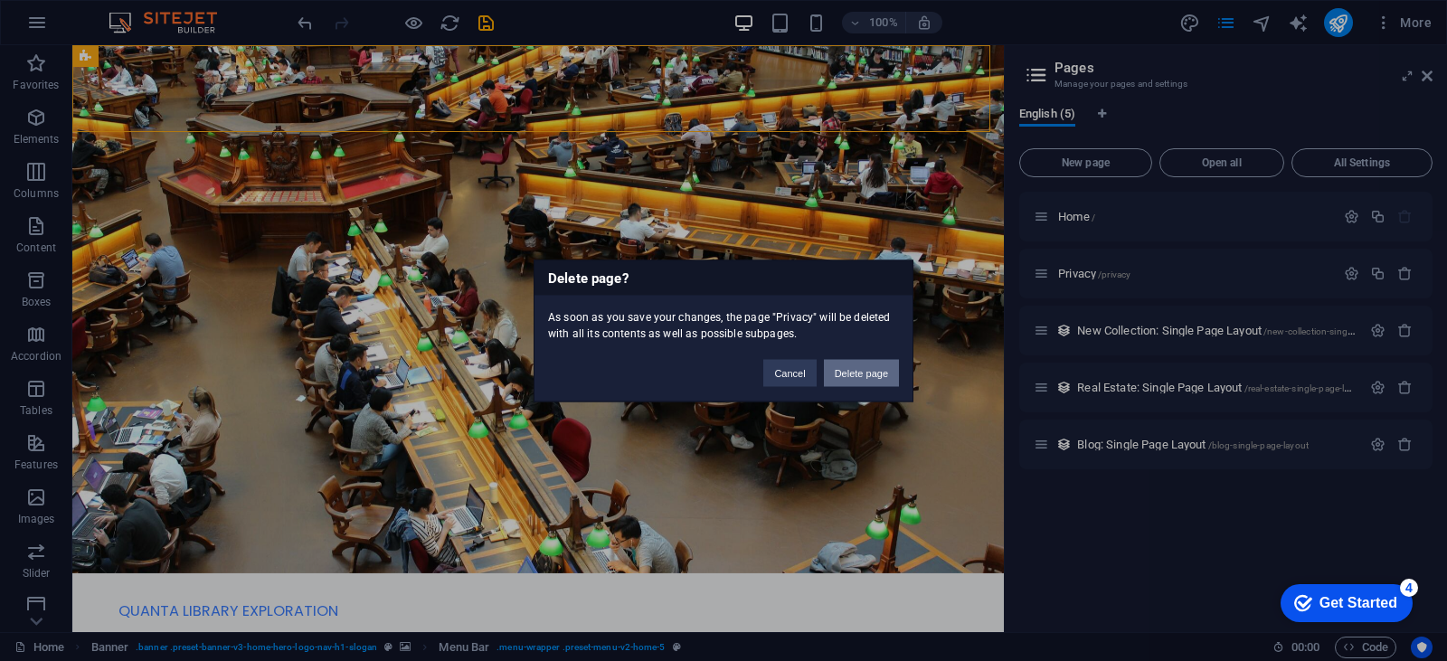
click at [855, 372] on button "Delete page" at bounding box center [861, 372] width 75 height 27
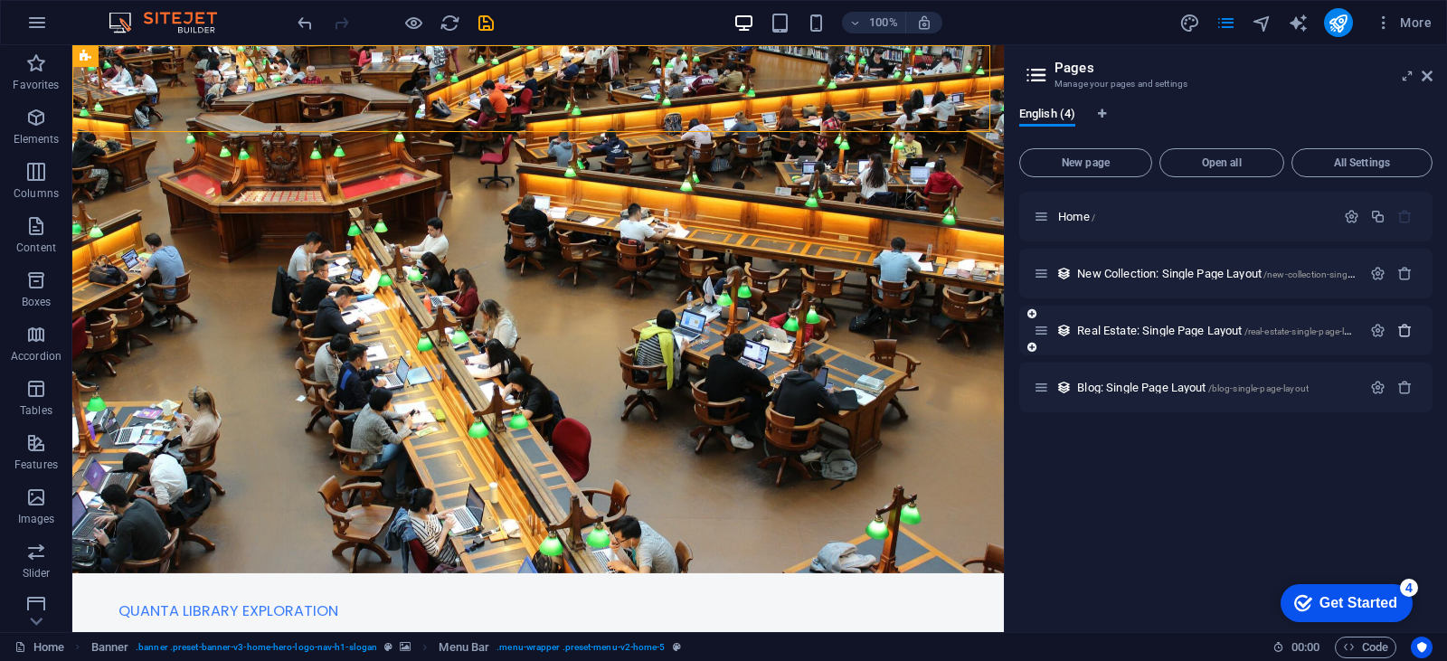
click at [1405, 336] on icon "button" at bounding box center [1404, 330] width 15 height 15
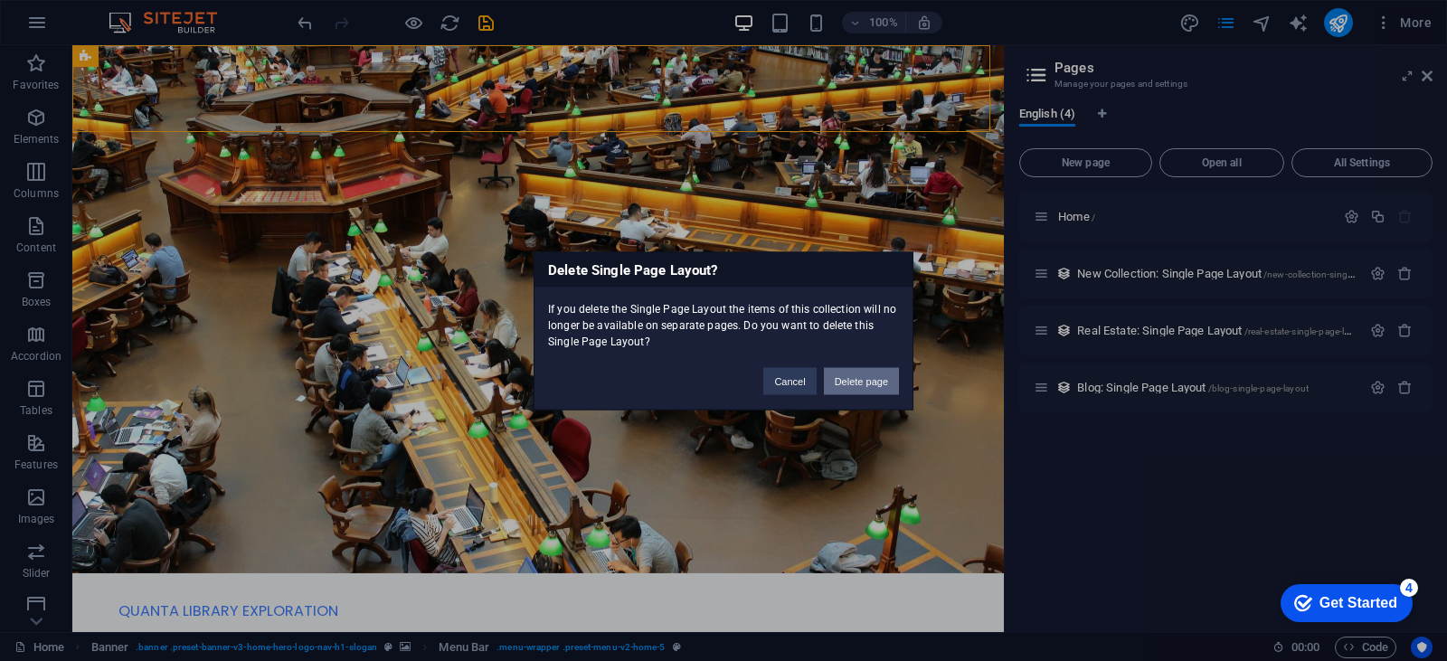
click at [861, 368] on button "Delete page" at bounding box center [861, 380] width 75 height 27
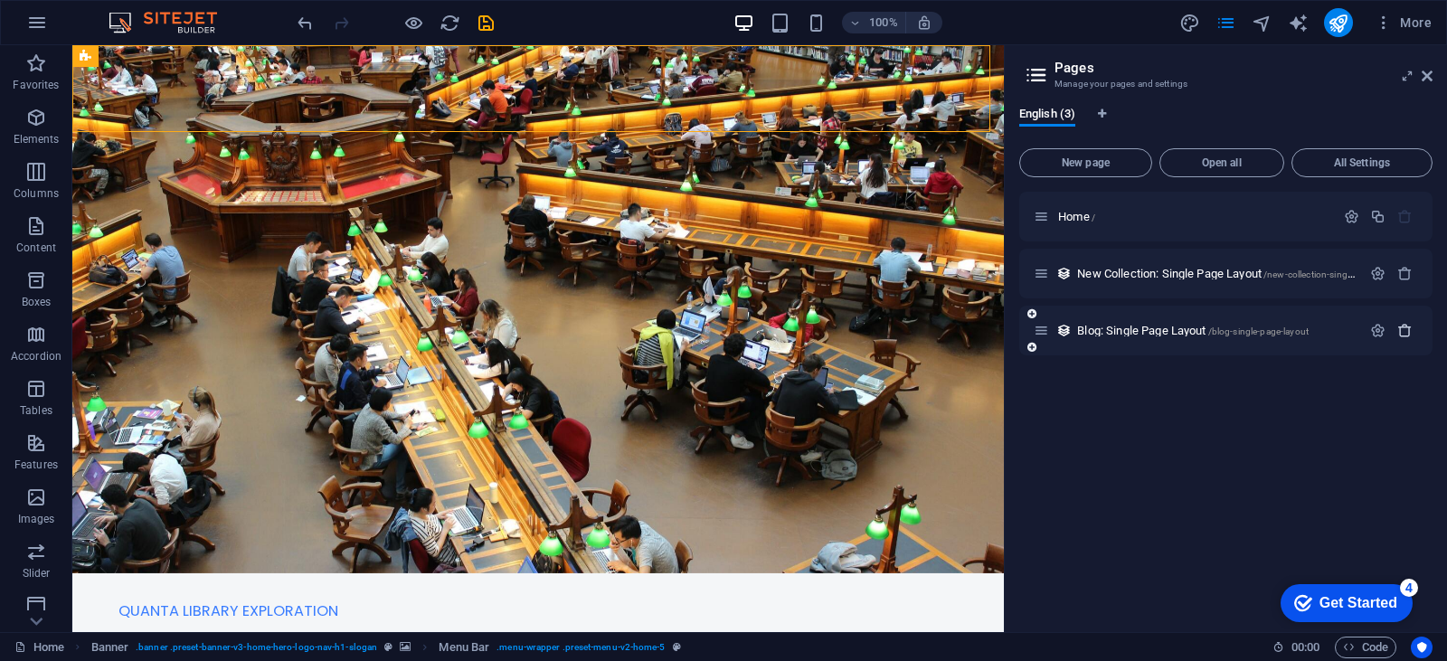
click at [1397, 334] on icon "button" at bounding box center [1404, 330] width 15 height 15
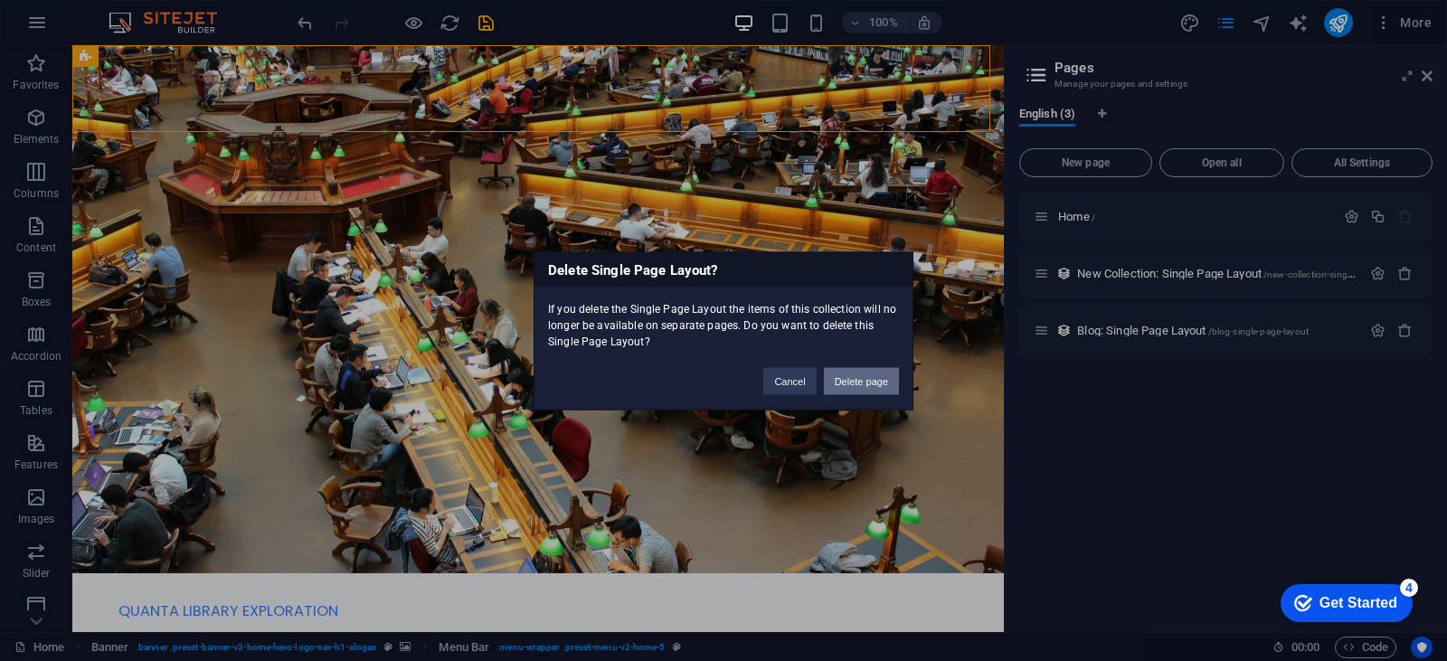
click at [866, 393] on button "Delete page" at bounding box center [861, 380] width 75 height 27
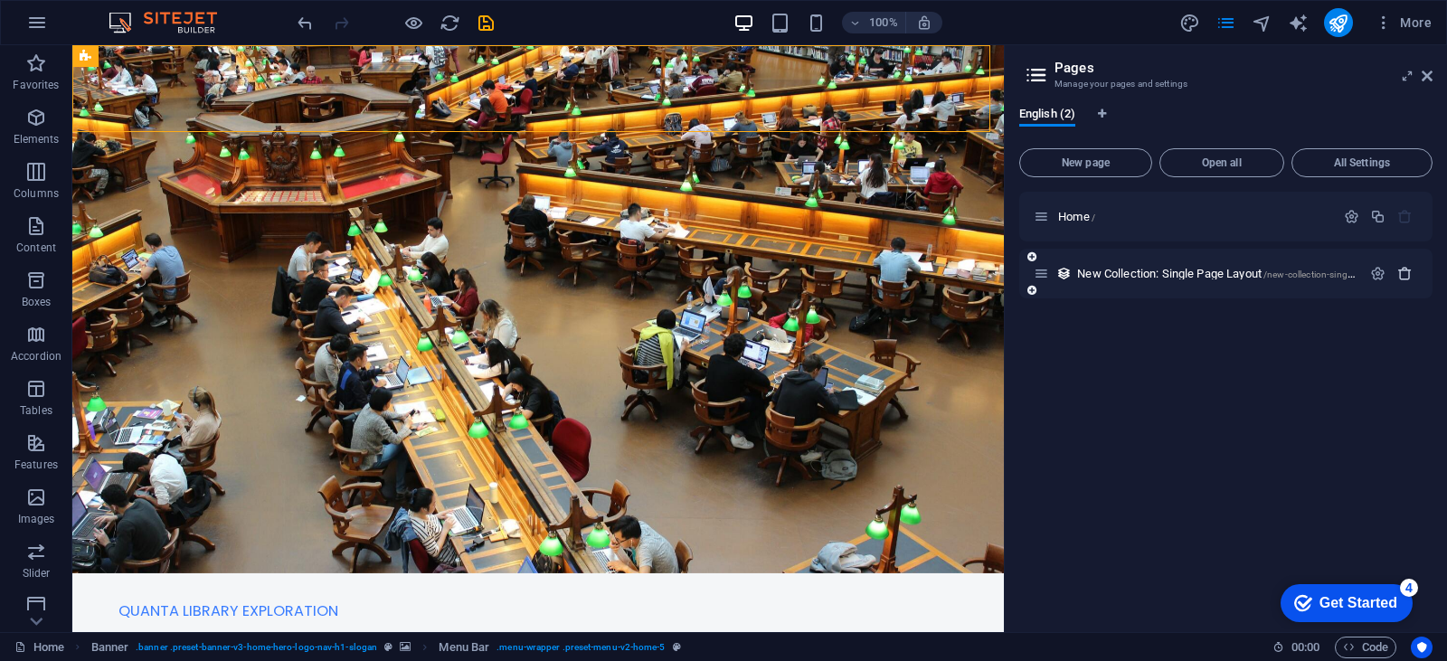
click at [1399, 277] on icon "button" at bounding box center [1404, 273] width 15 height 15
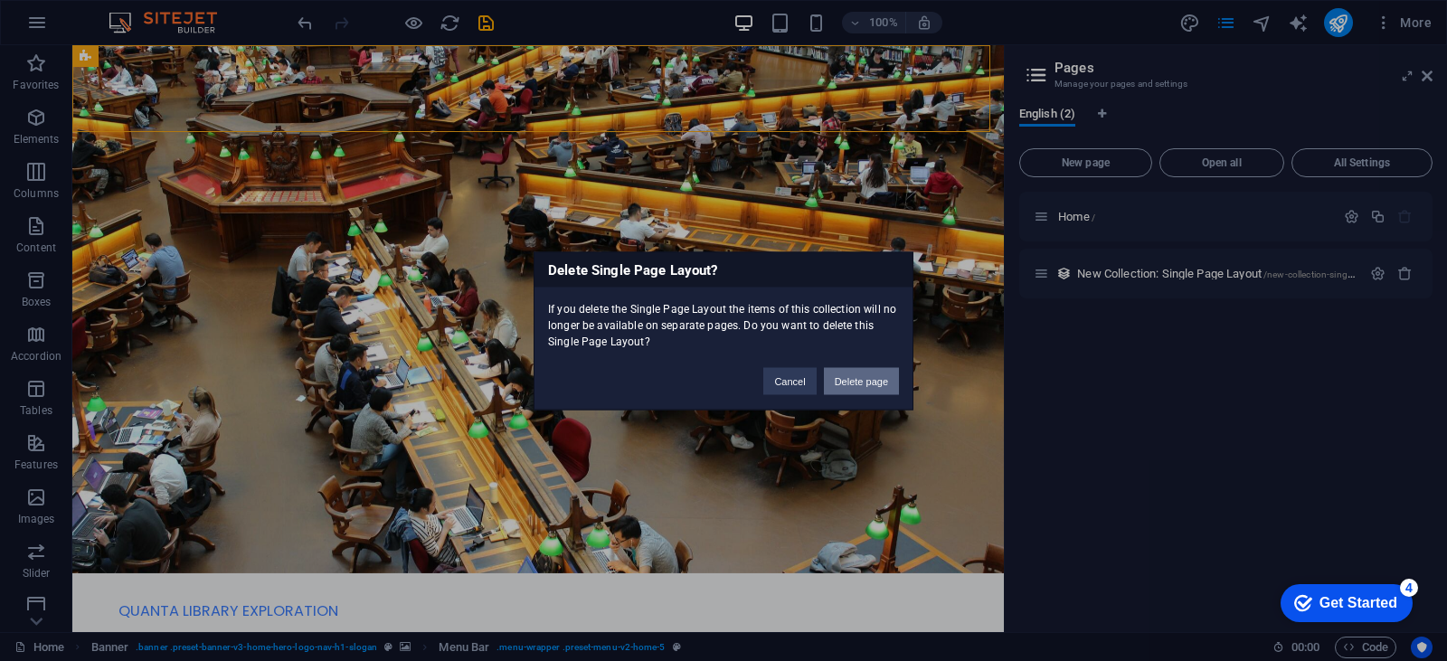
click at [870, 380] on button "Delete page" at bounding box center [861, 380] width 75 height 27
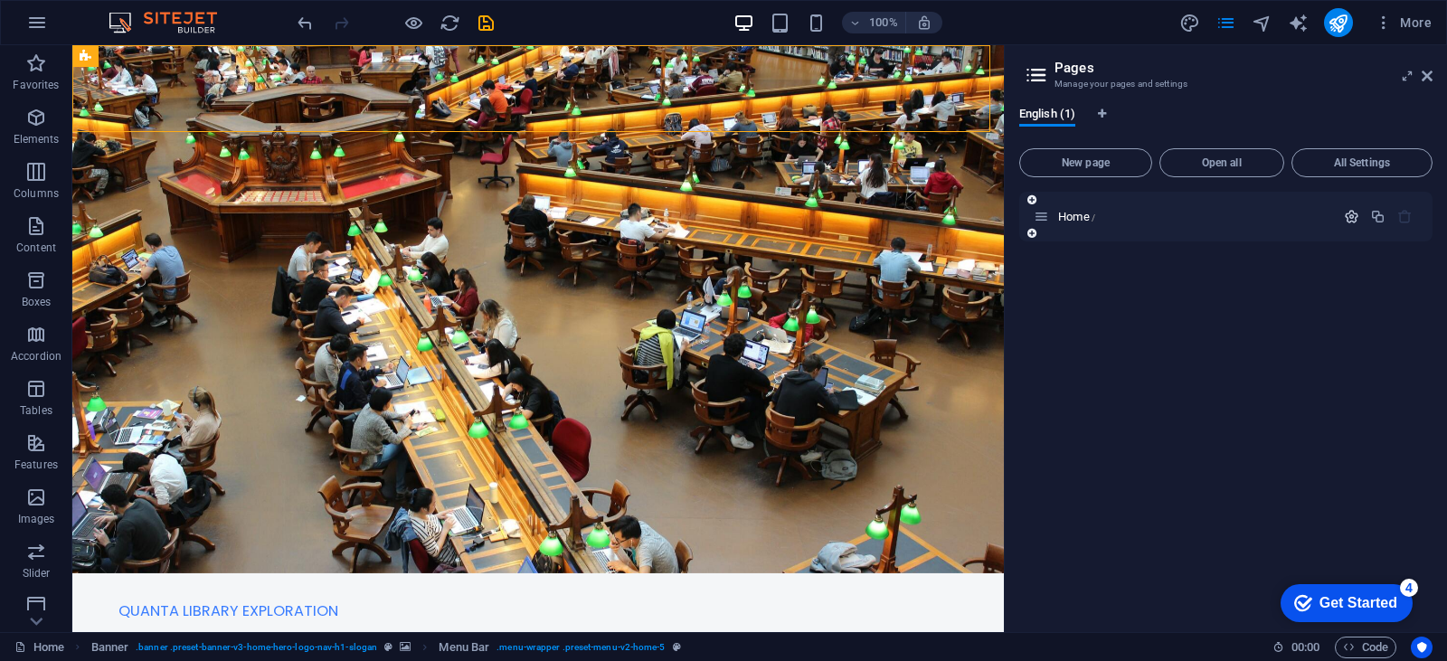
click at [1354, 223] on icon "button" at bounding box center [1351, 216] width 15 height 15
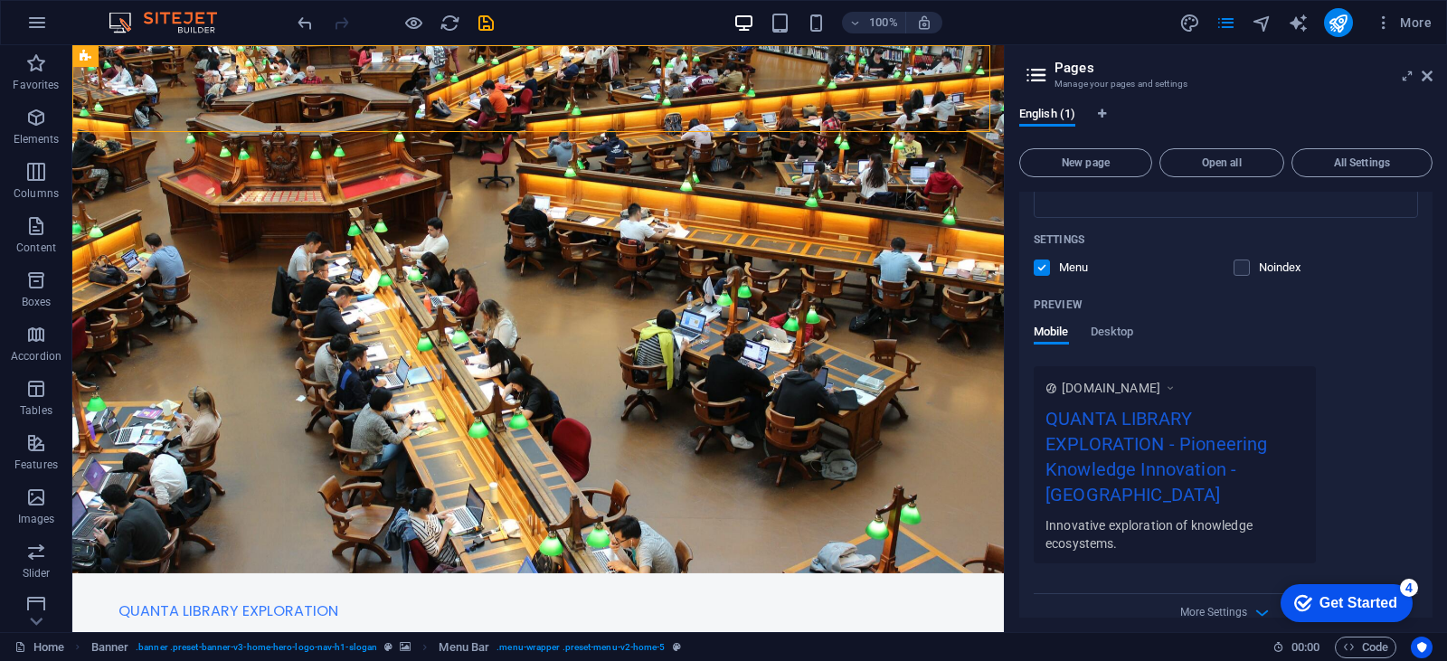
scroll to position [374, 0]
click at [1041, 265] on label at bounding box center [1042, 266] width 16 height 16
click at [0, 0] on input "checkbox" at bounding box center [0, 0] width 0 height 0
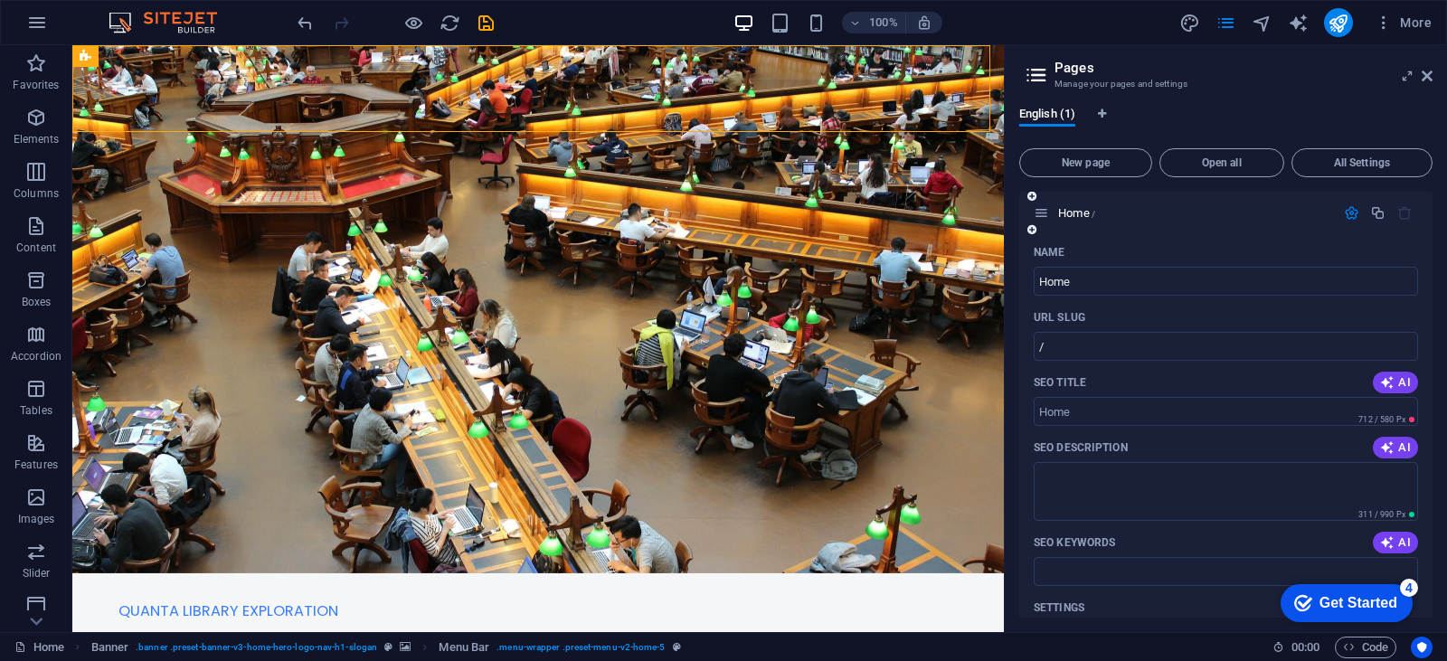
scroll to position [0, 0]
click at [1029, 195] on icon at bounding box center [1031, 199] width 9 height 11
click at [1215, 99] on div "English (2) New page Open all All Settings New page /new-page Name New page ​ U…" at bounding box center [1226, 362] width 442 height 540
click at [1399, 212] on icon "button" at bounding box center [1404, 216] width 15 height 15
click at [1269, 104] on div "English (1) New page Open all All Settings Home / Name Home ​ URL SLUG / ​ SEO …" at bounding box center [1226, 362] width 442 height 540
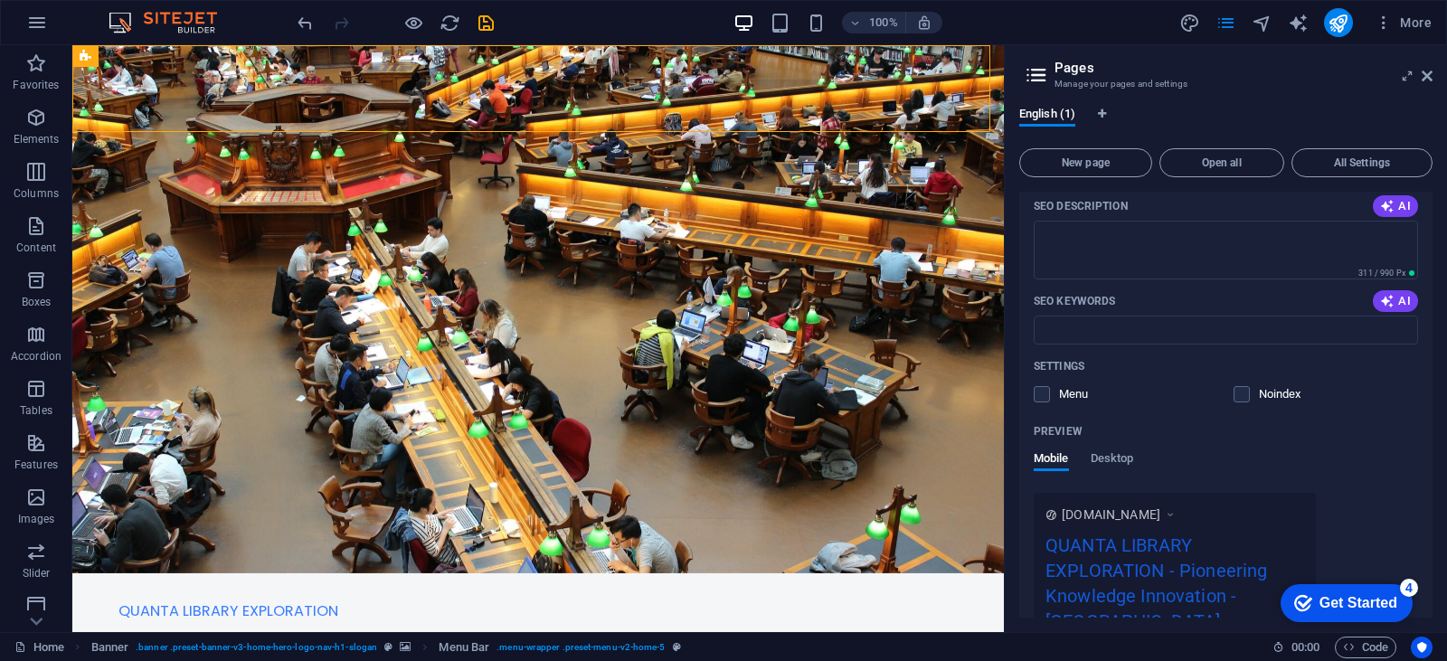
scroll to position [374, 0]
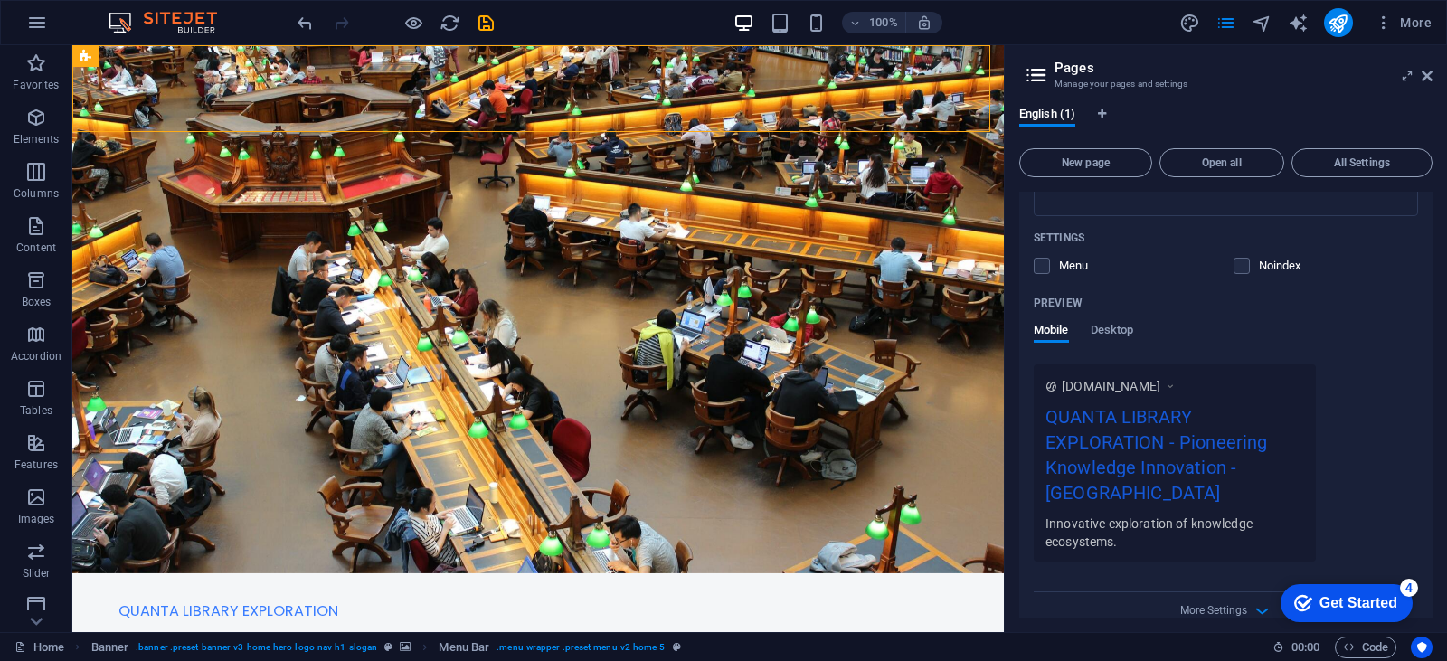
click at [1198, 592] on div "More Settings" at bounding box center [1226, 606] width 384 height 29
click at [1259, 601] on icon "button" at bounding box center [1262, 611] width 21 height 21
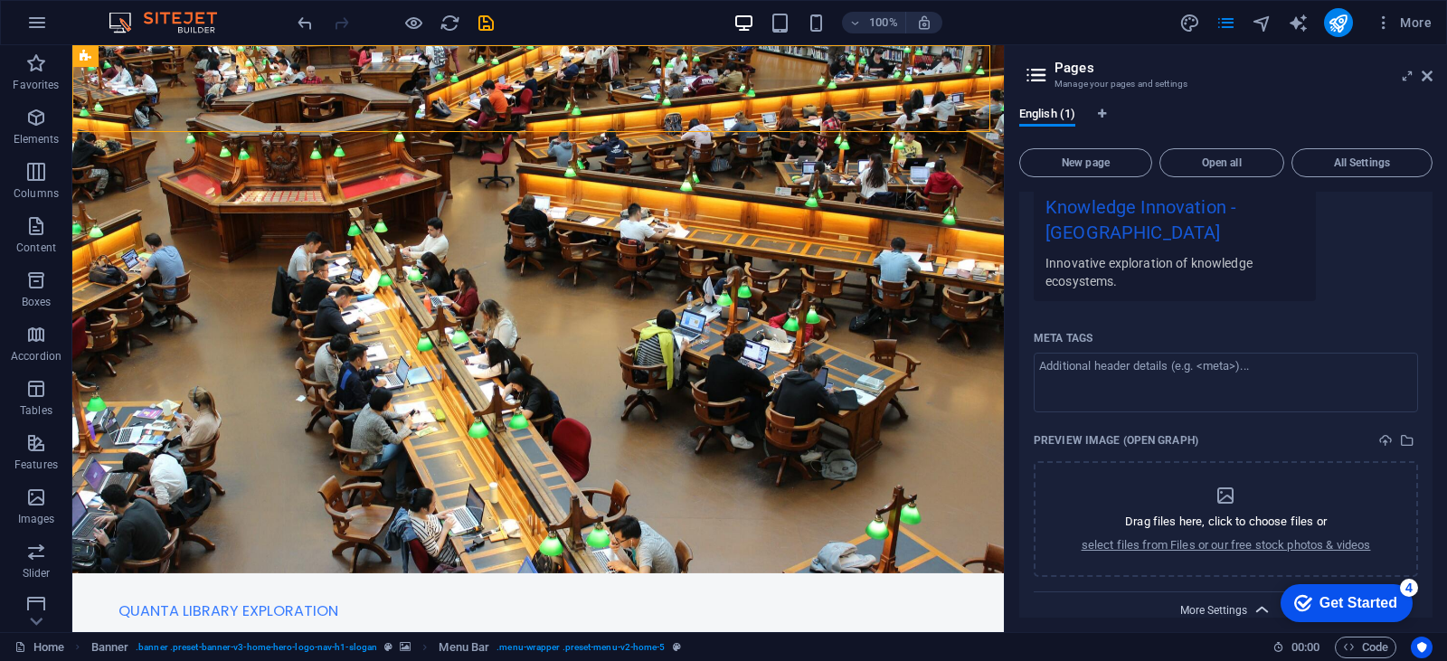
click at [1221, 604] on span "More Settings" at bounding box center [1213, 610] width 67 height 13
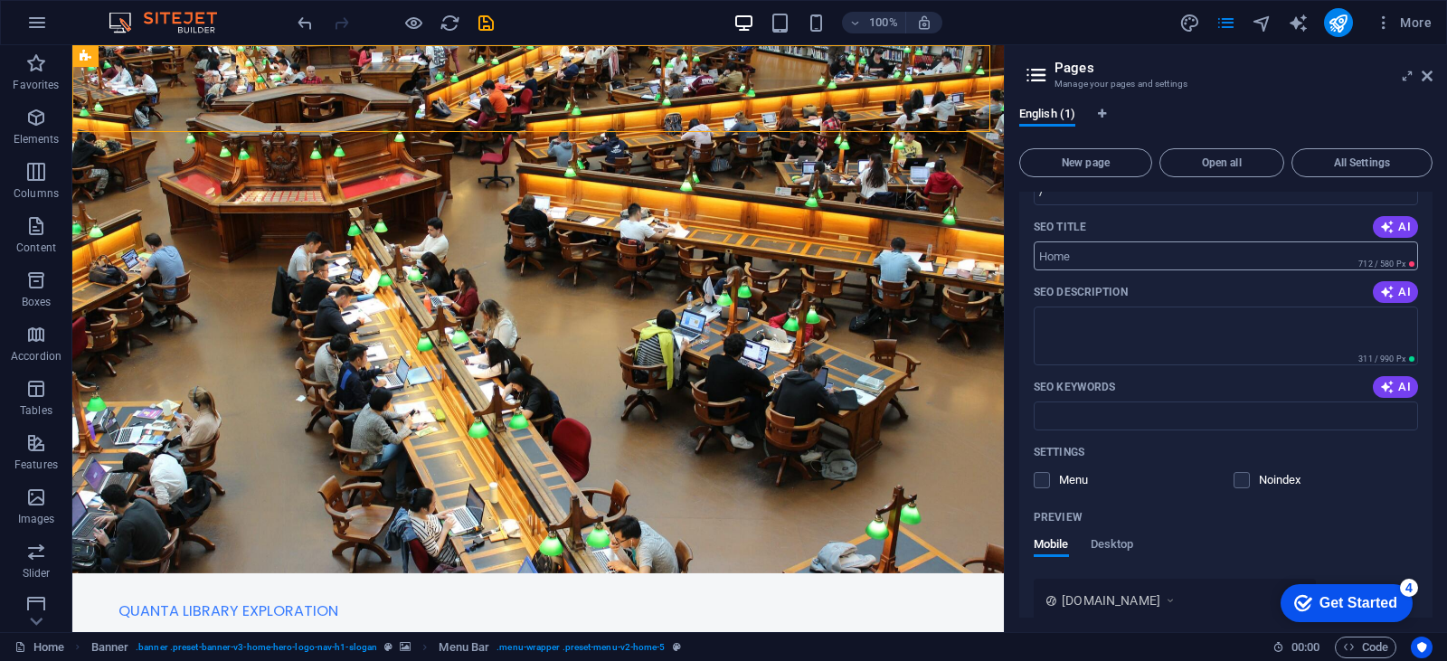
scroll to position [0, 0]
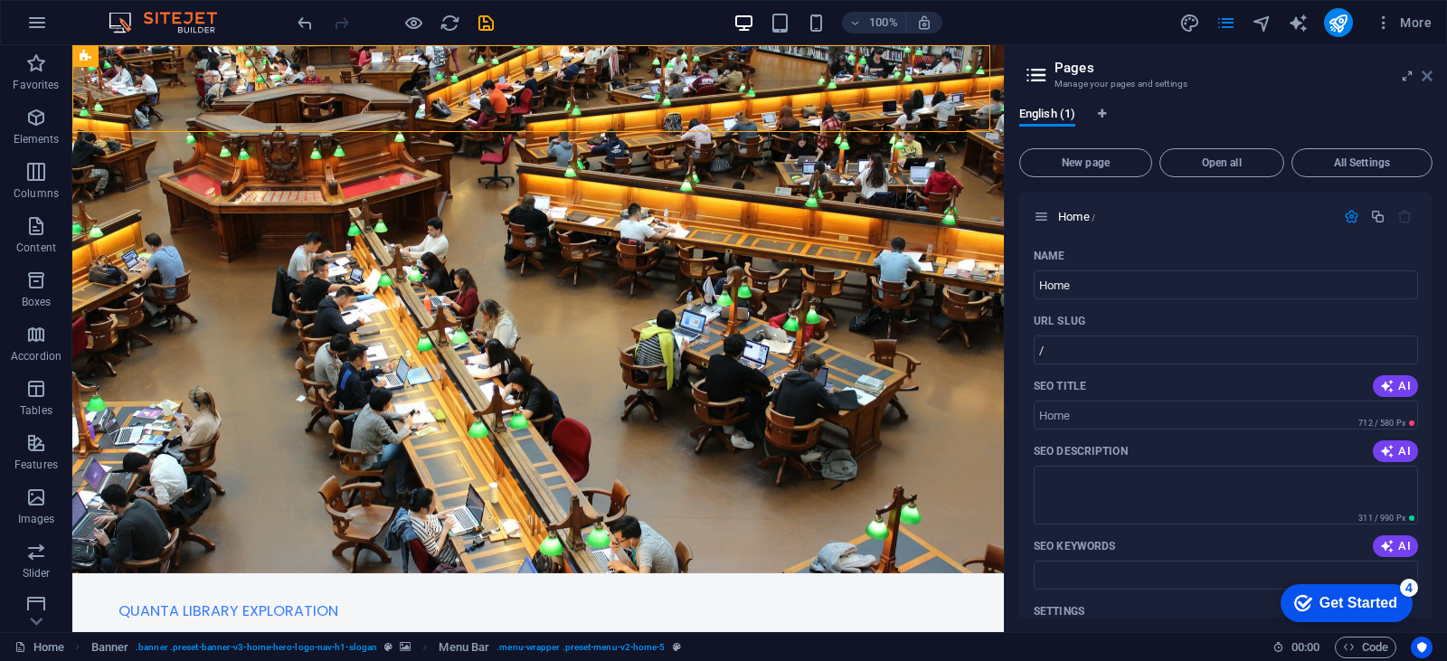
click at [1425, 77] on icon at bounding box center [1427, 76] width 11 height 14
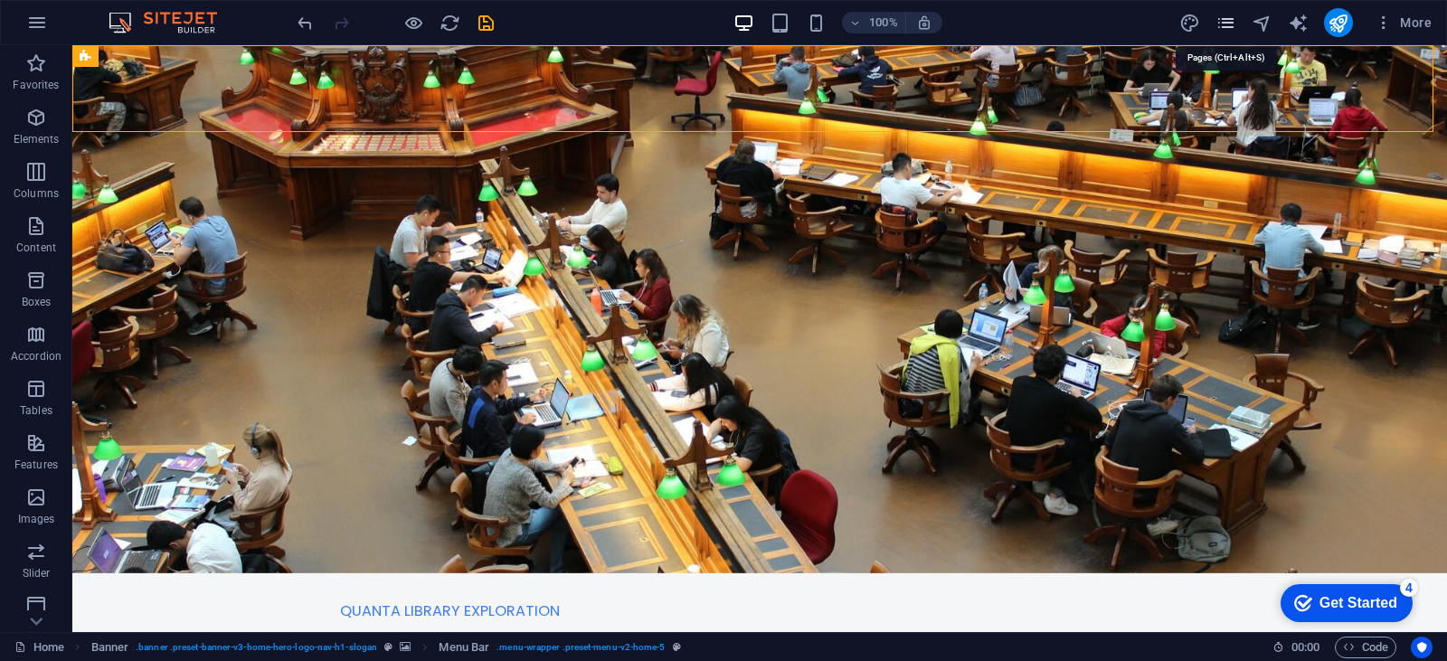
click at [0, 0] on icon "pages" at bounding box center [0, 0] width 0 height 0
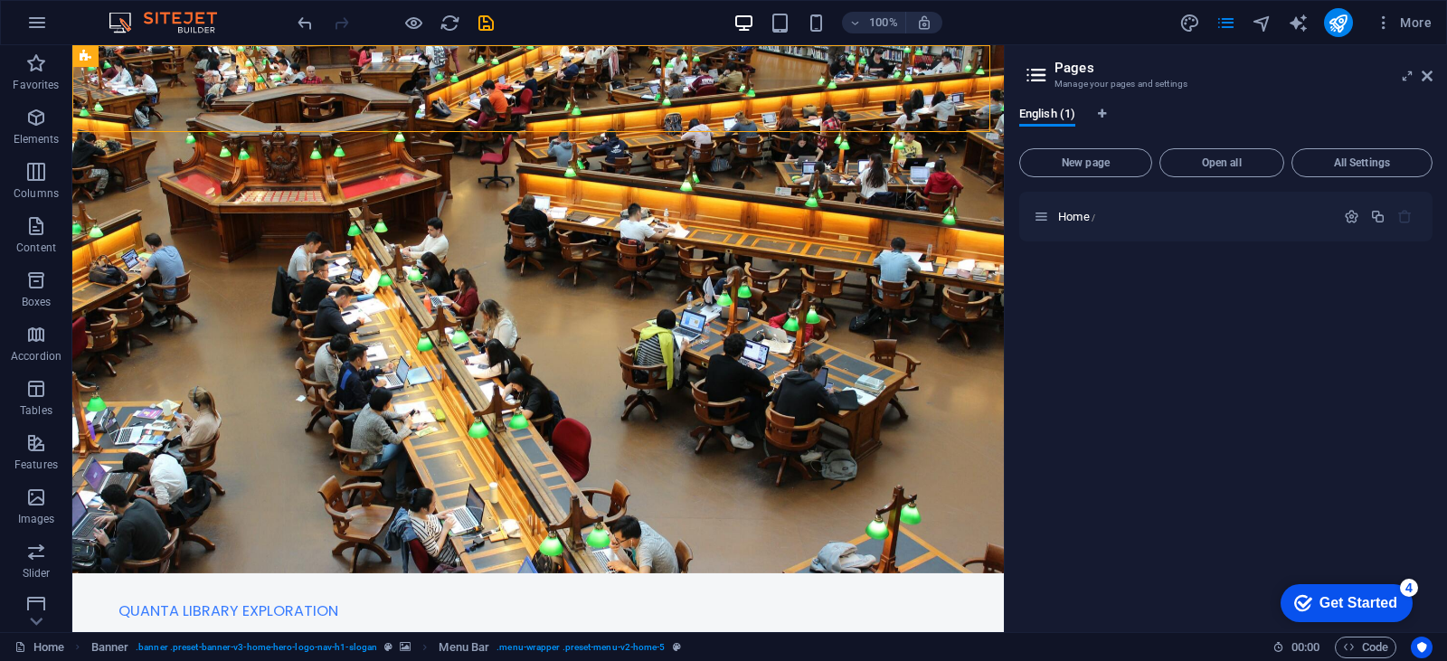
drag, startPoint x: 1216, startPoint y: 218, endPoint x: 1286, endPoint y: 358, distance: 156.5
click at [1286, 358] on div "Home /" at bounding box center [1225, 405] width 413 height 426
click at [1033, 237] on icon at bounding box center [1031, 233] width 9 height 11
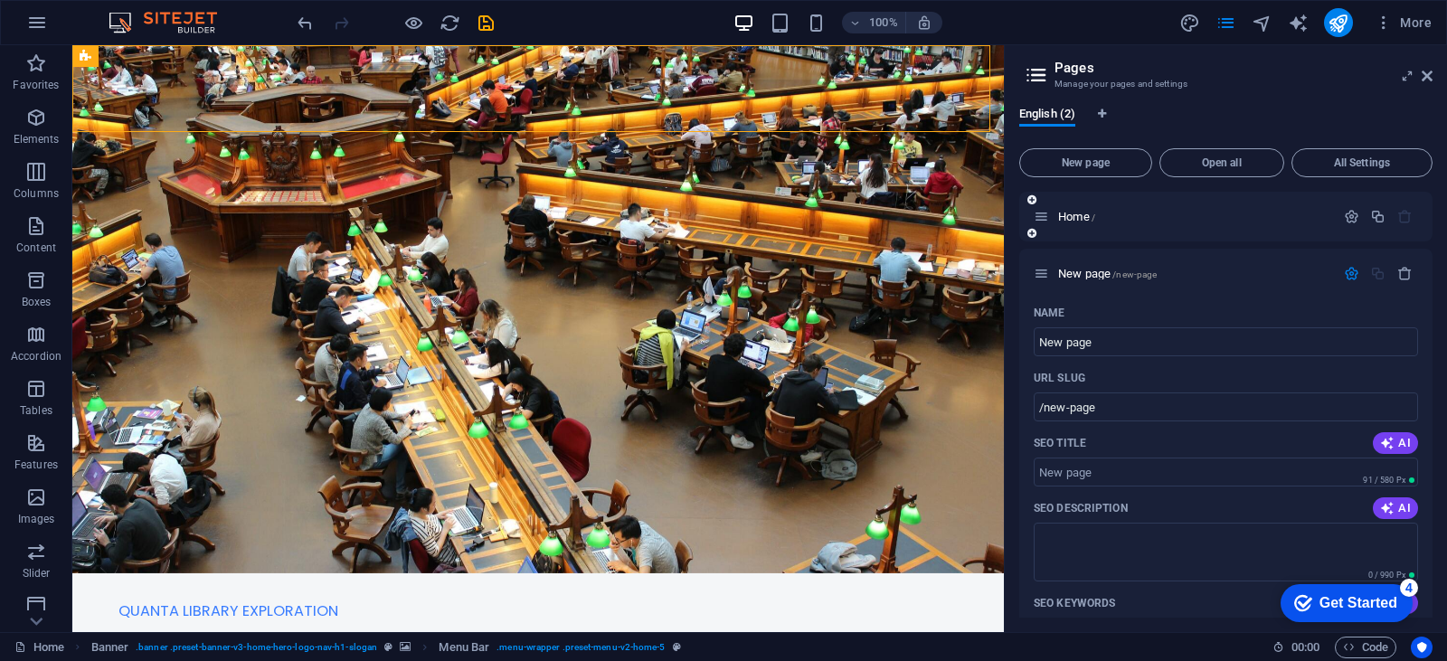
click at [1033, 237] on icon at bounding box center [1031, 233] width 9 height 11
click at [1397, 268] on icon "button" at bounding box center [1404, 273] width 15 height 15
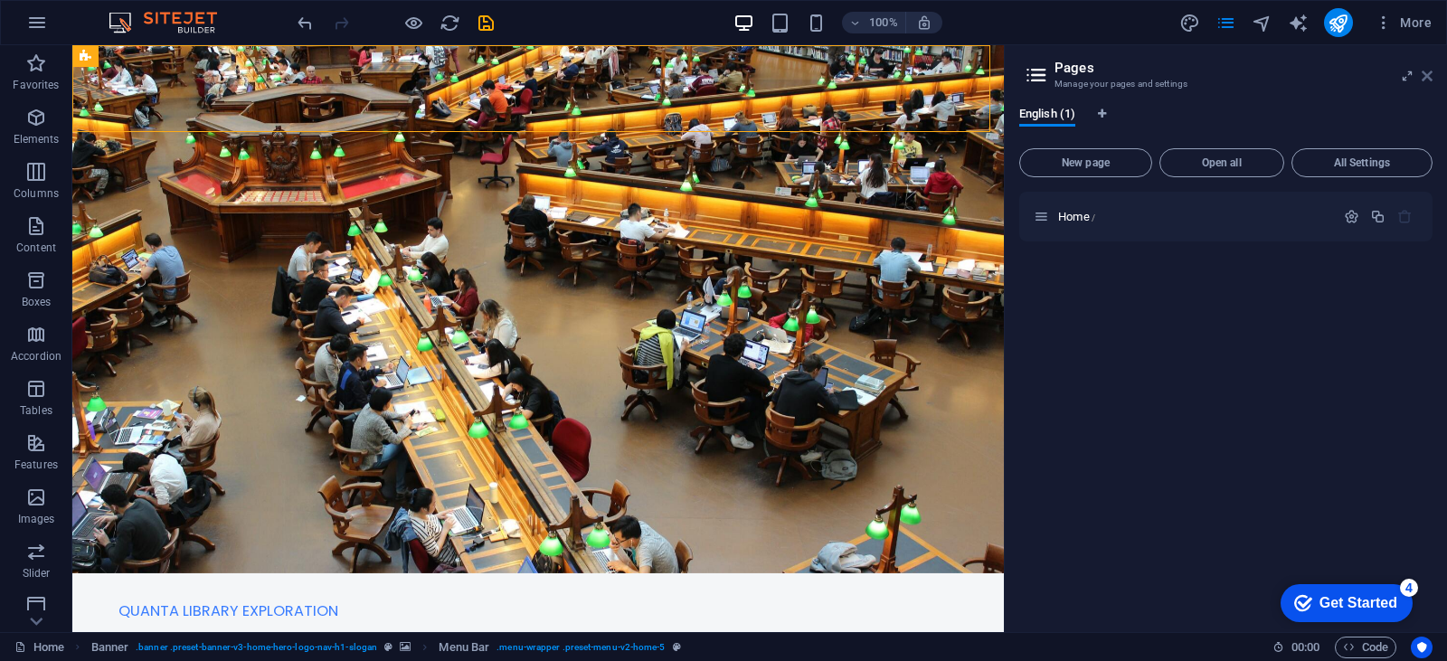
click at [1427, 76] on icon at bounding box center [1427, 76] width 11 height 14
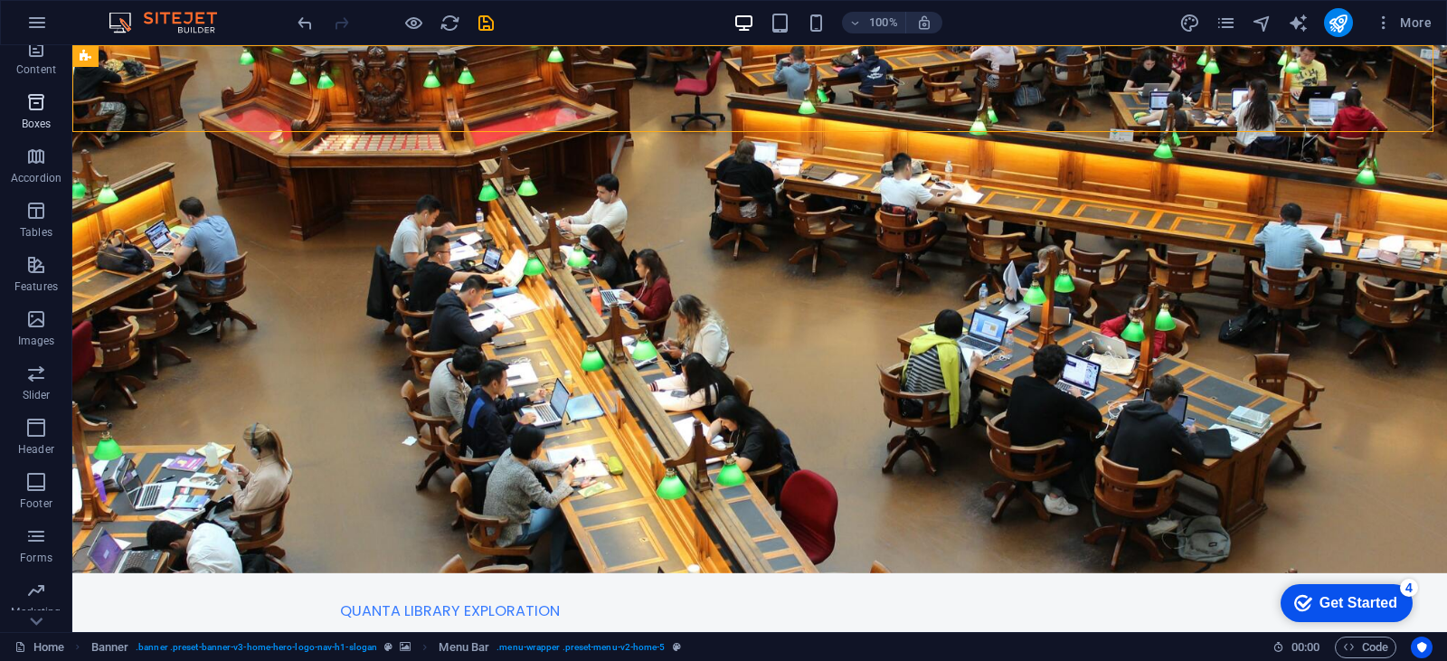
scroll to position [181, 0]
click at [0, 0] on icon "pages" at bounding box center [0, 0] width 0 height 0
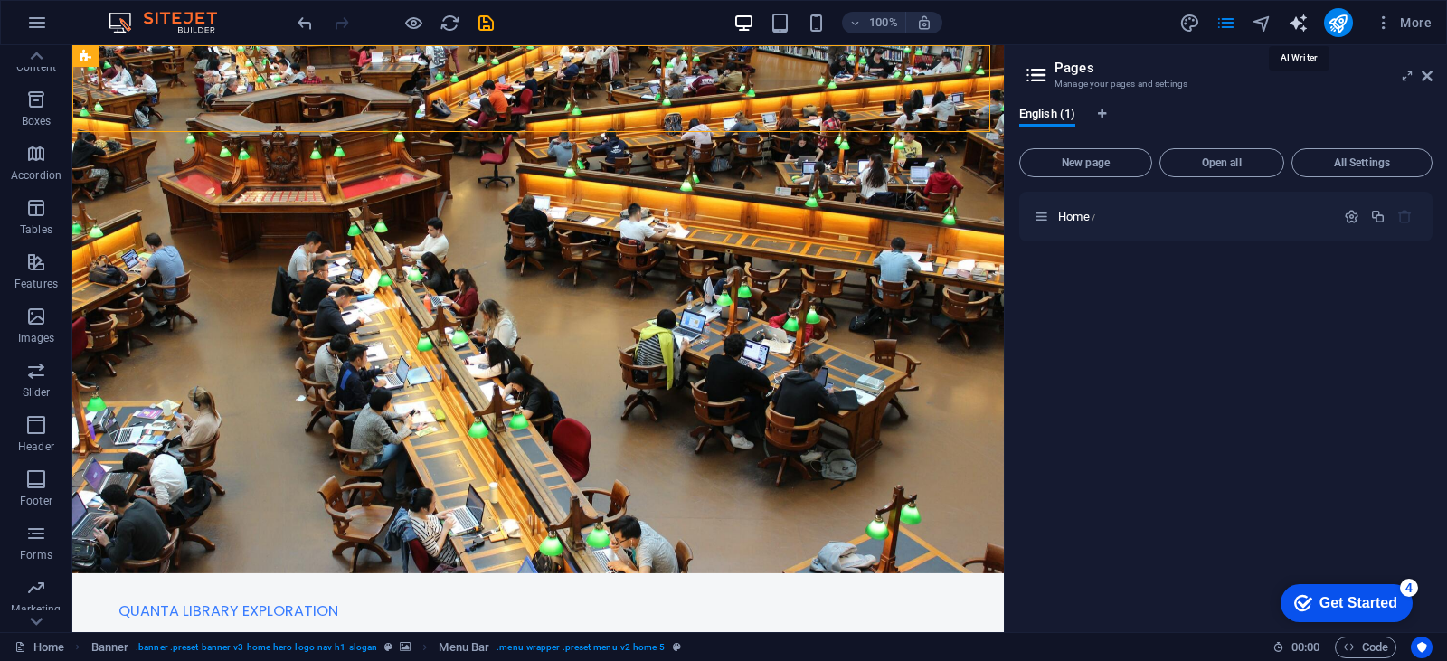
select select "English"
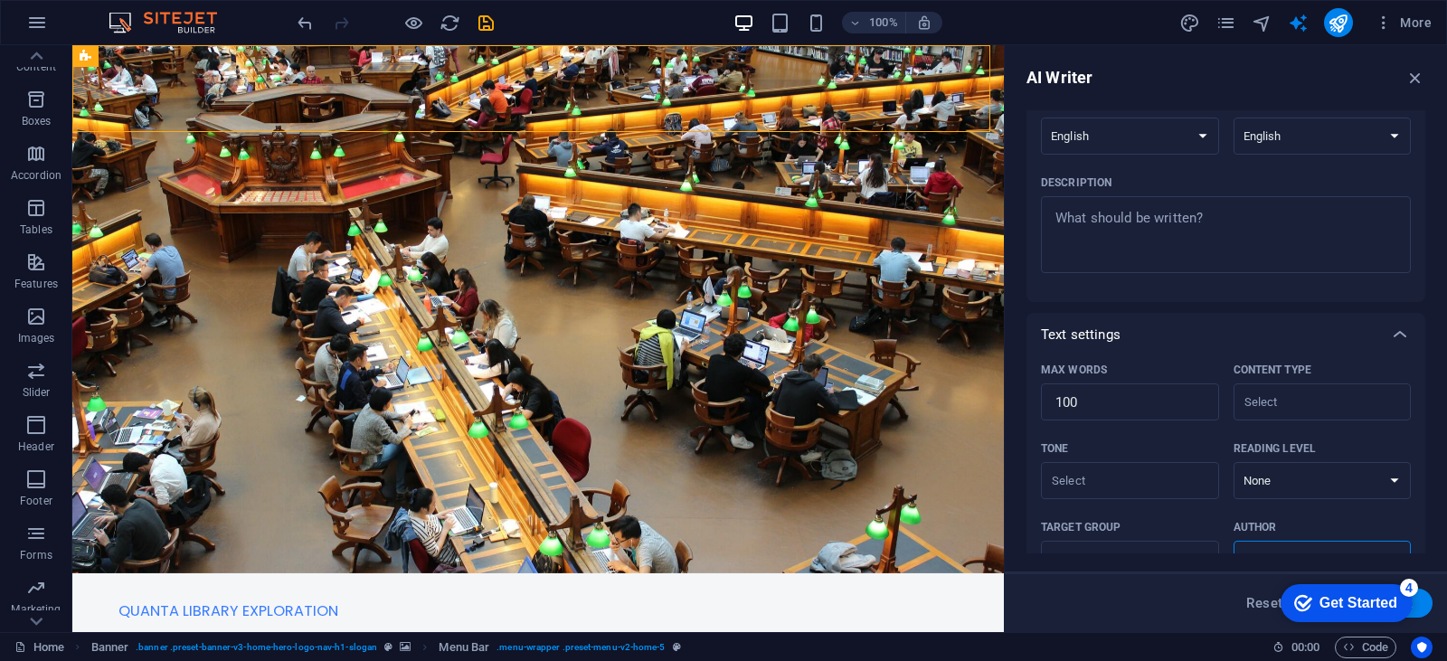
scroll to position [0, 0]
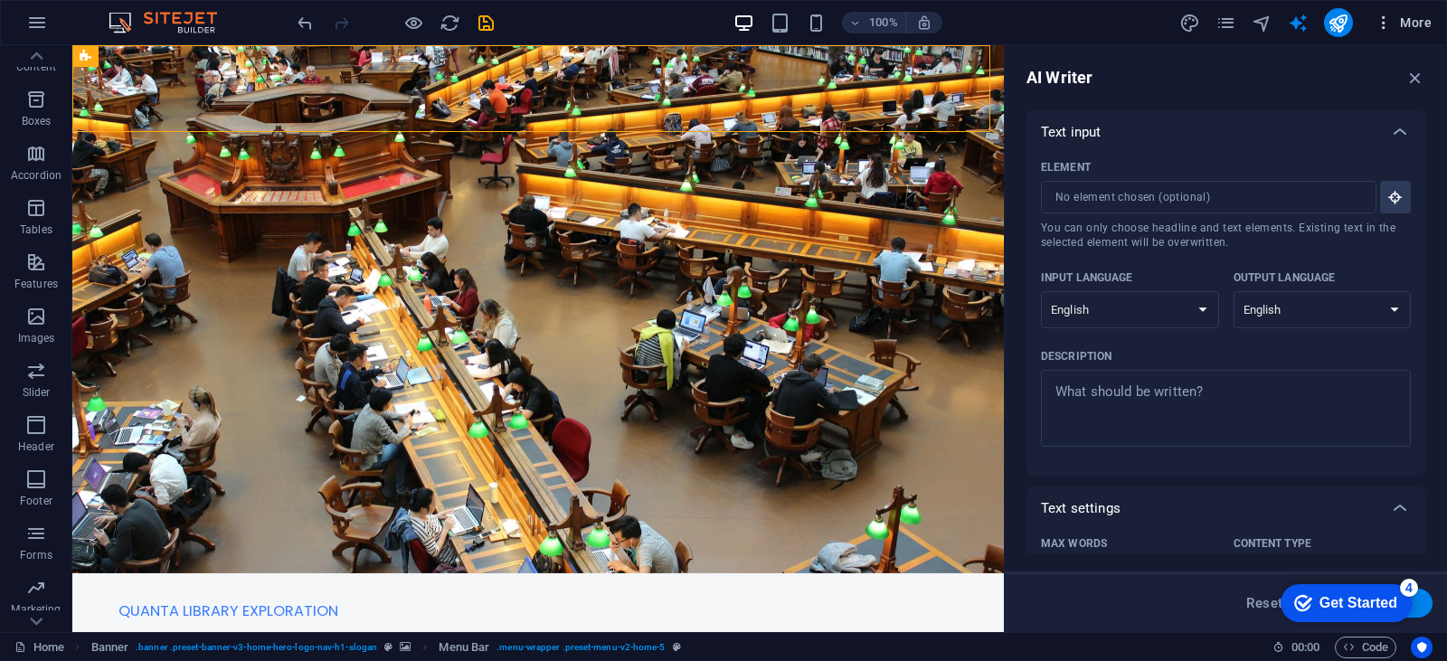
click at [0, 0] on button "More" at bounding box center [0, 0] width 0 height 0
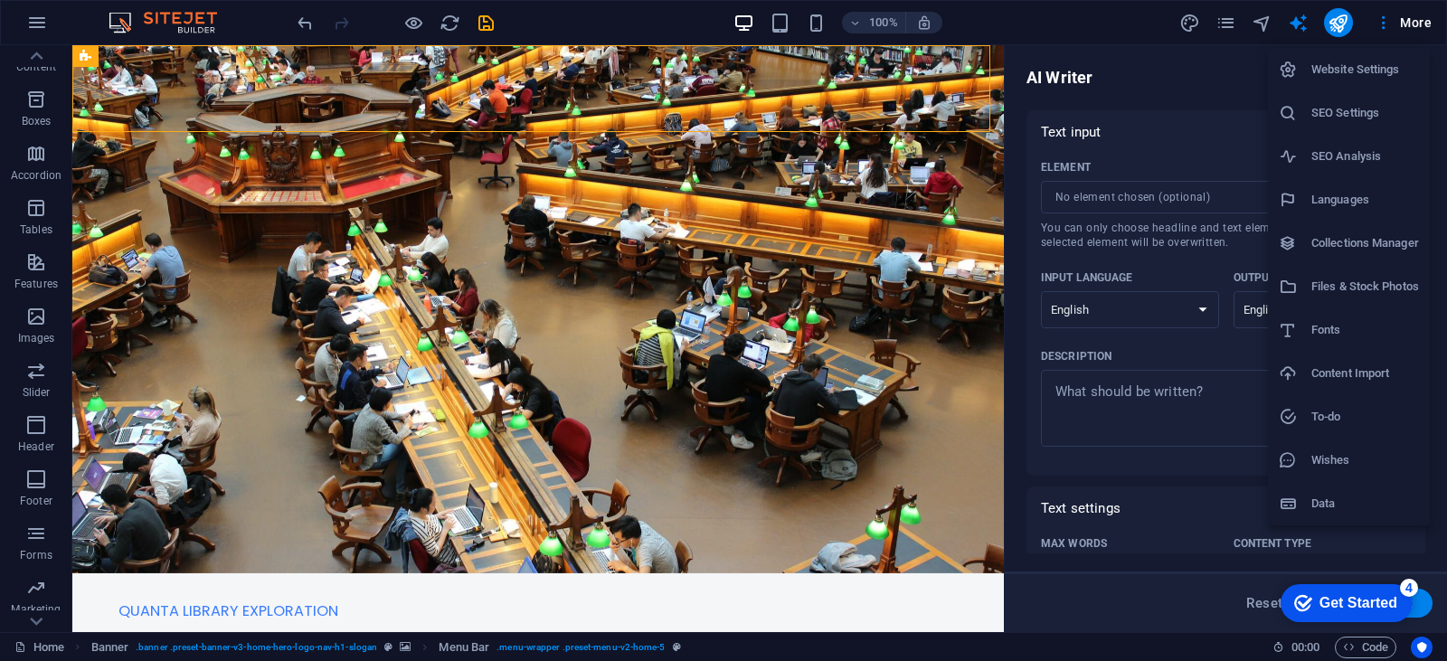
click at [33, 17] on div at bounding box center [723, 330] width 1447 height 661
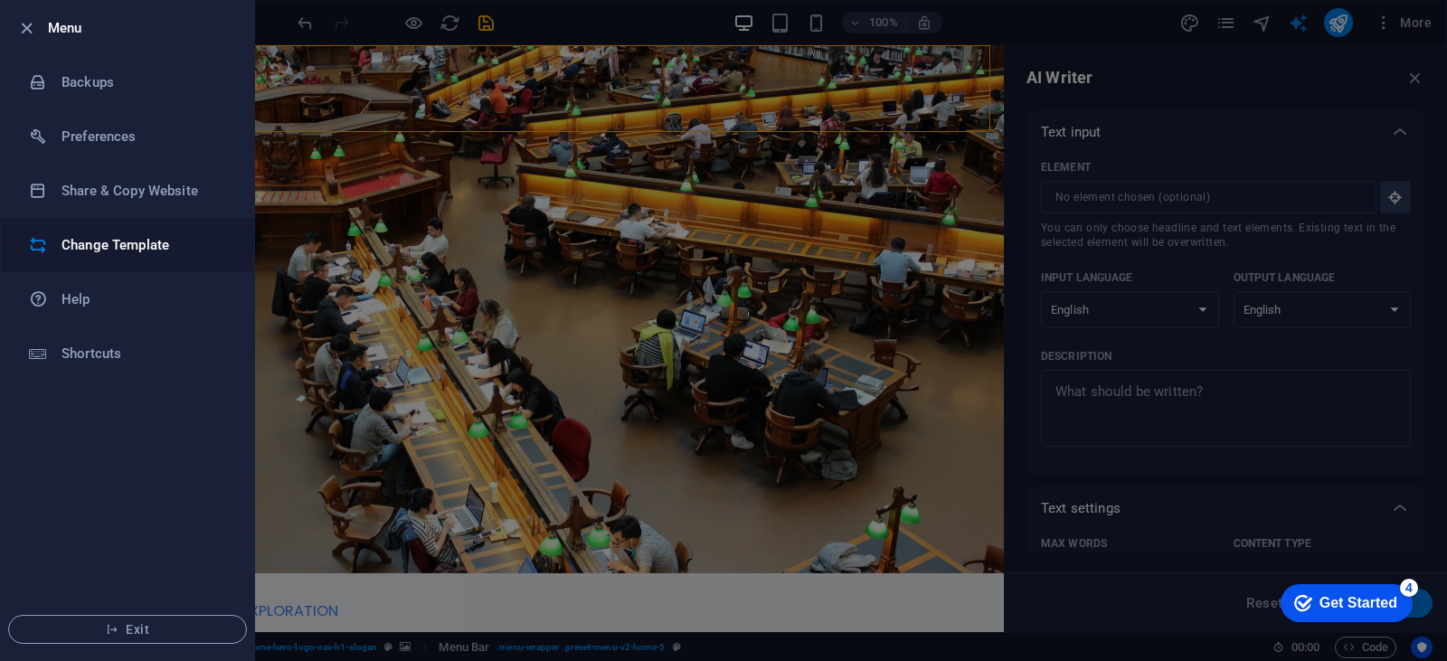
click at [85, 245] on h6 "Change Template" at bounding box center [144, 245] width 167 height 22
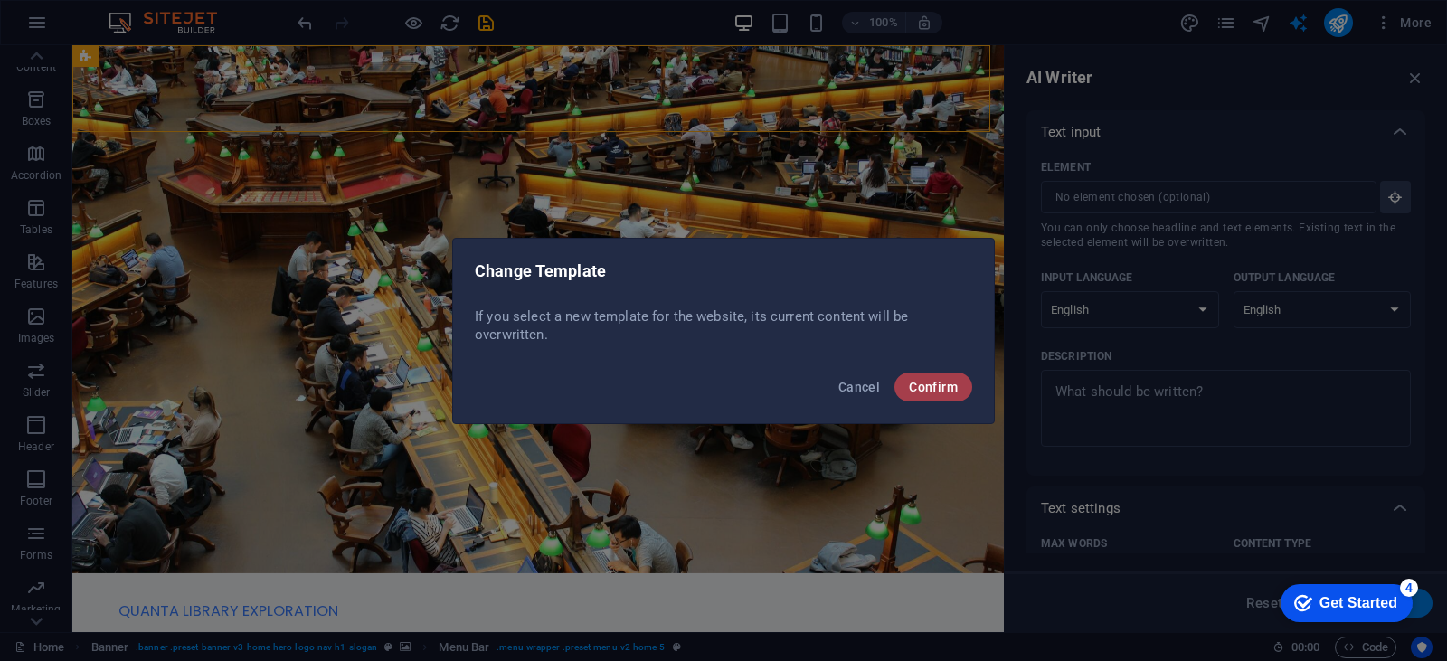
click at [928, 384] on span "Confirm" at bounding box center [933, 387] width 49 height 14
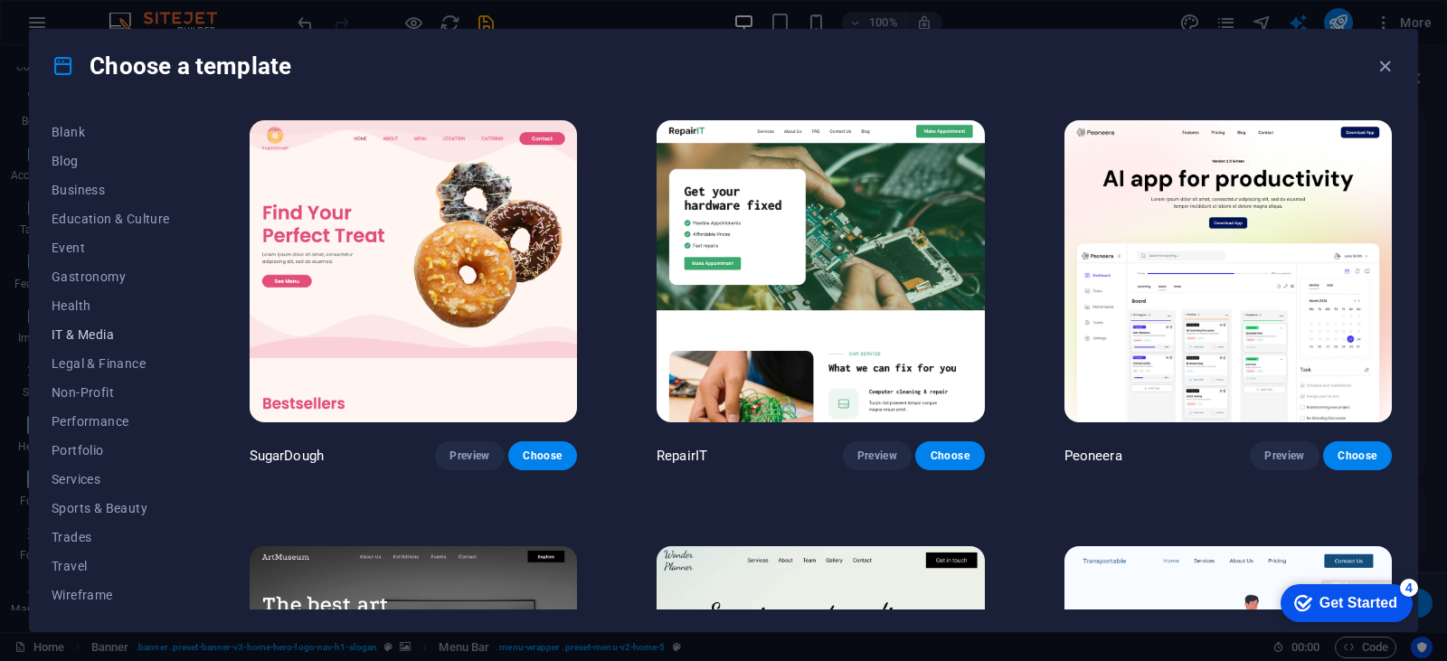
click at [102, 326] on button "IT & Media" at bounding box center [111, 334] width 118 height 29
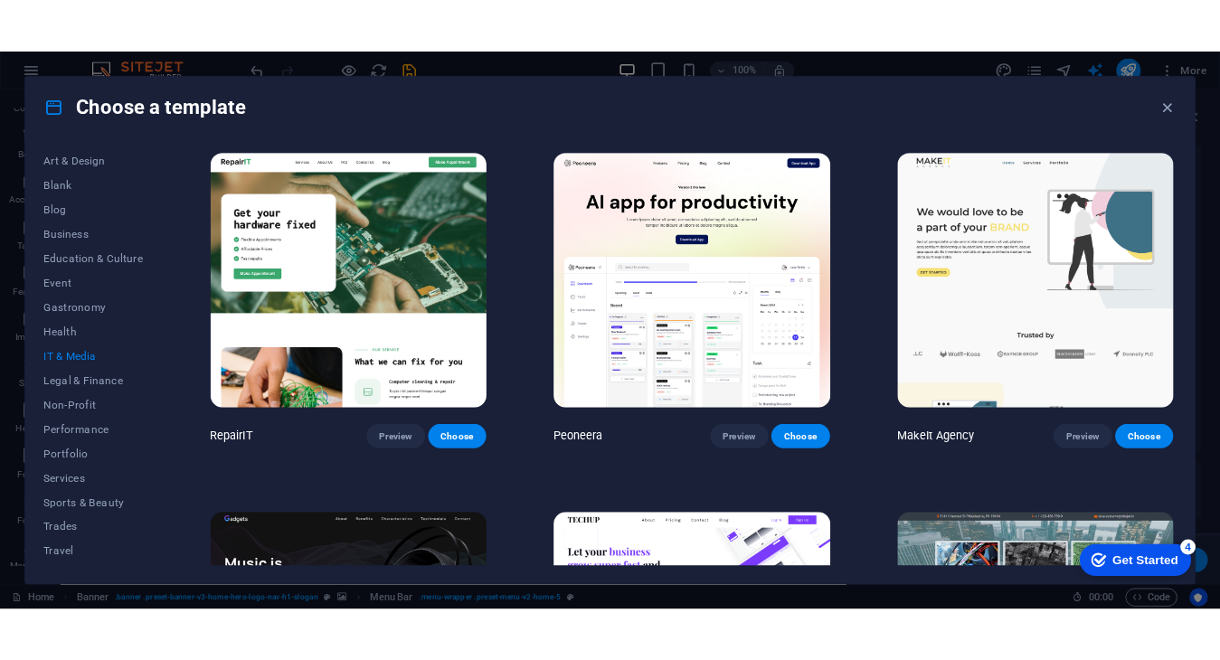
scroll to position [231, 0]
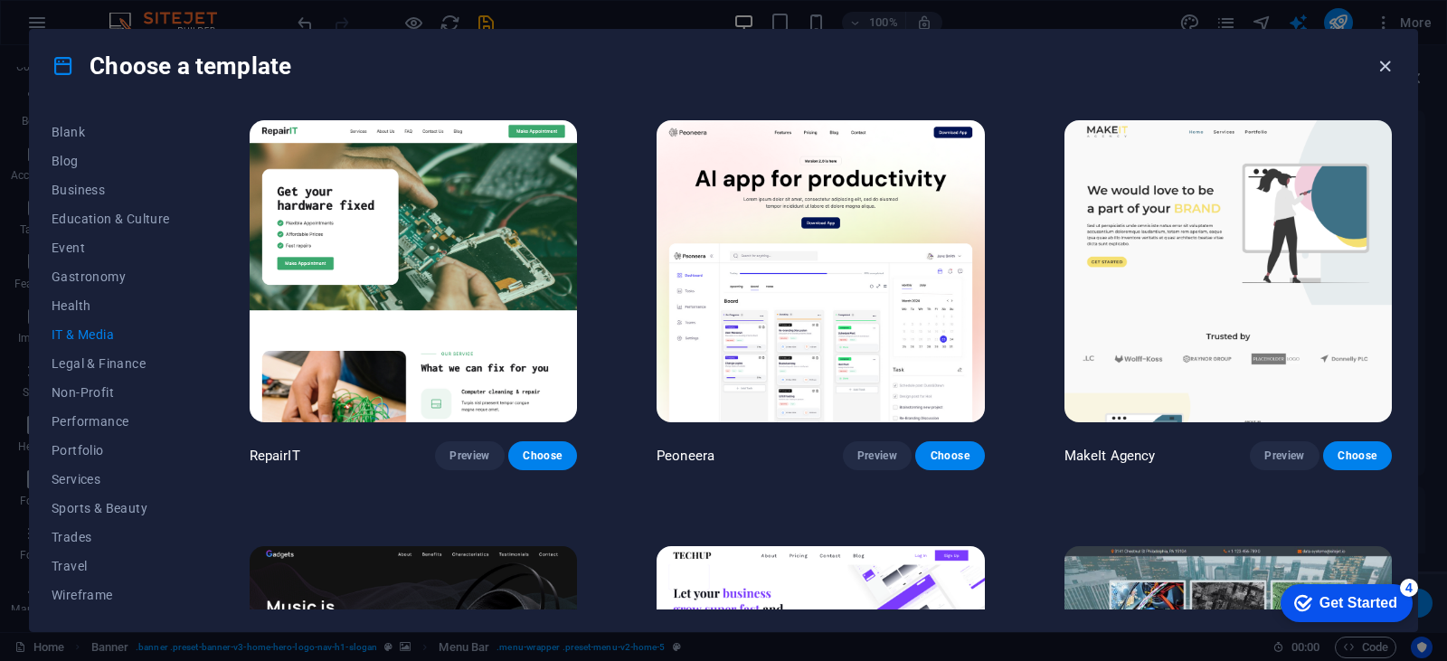
click at [1379, 68] on icon "button" at bounding box center [1385, 66] width 21 height 21
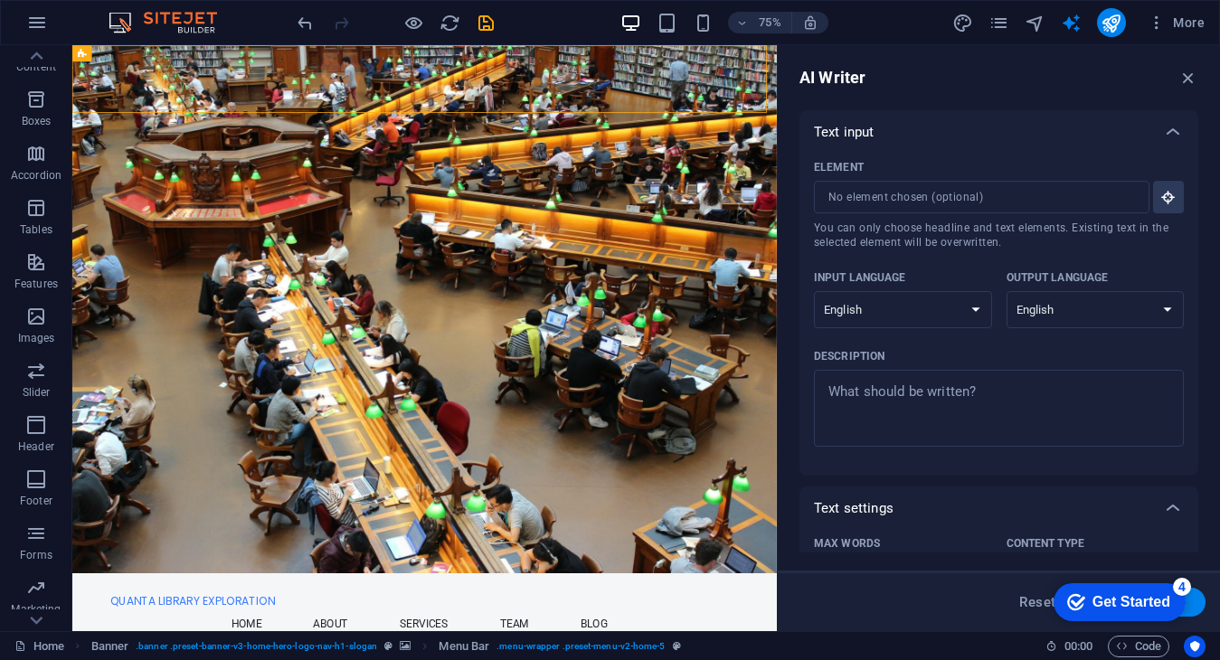
type textarea "x"
click at [1172, 83] on div "AI Writer" at bounding box center [998, 78] width 399 height 22
drag, startPoint x: 1187, startPoint y: 78, endPoint x: 1048, endPoint y: 19, distance: 151.2
click at [1187, 78] on icon "button" at bounding box center [1188, 78] width 20 height 20
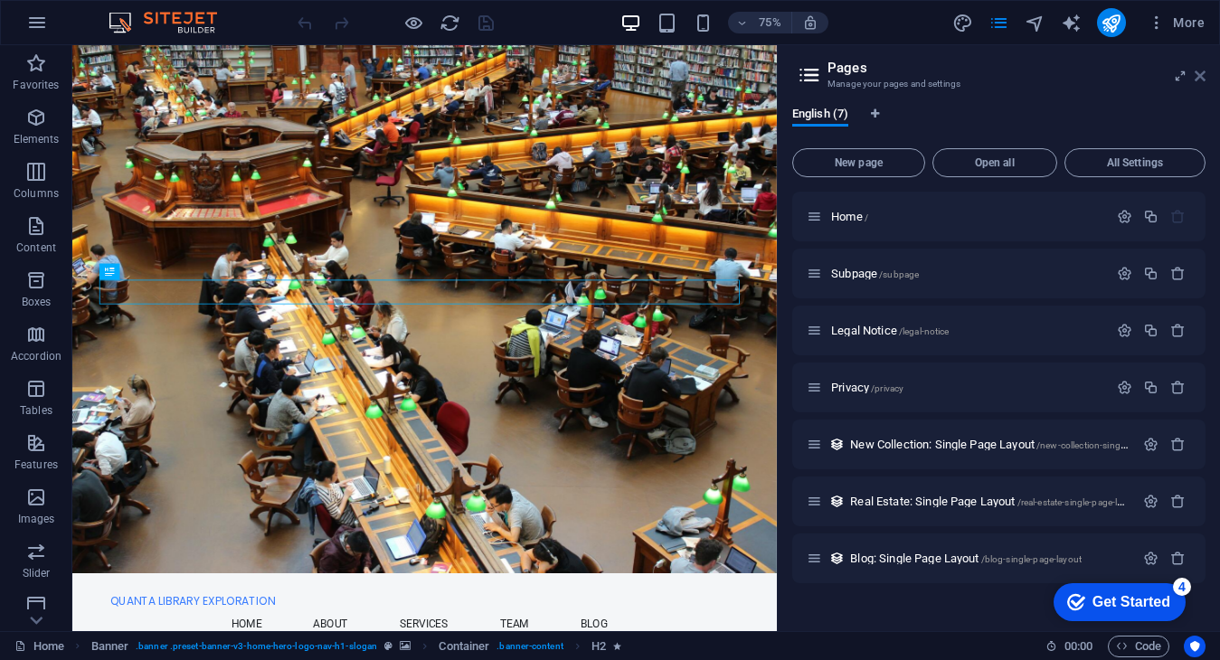
click at [1198, 74] on icon at bounding box center [1200, 76] width 11 height 14
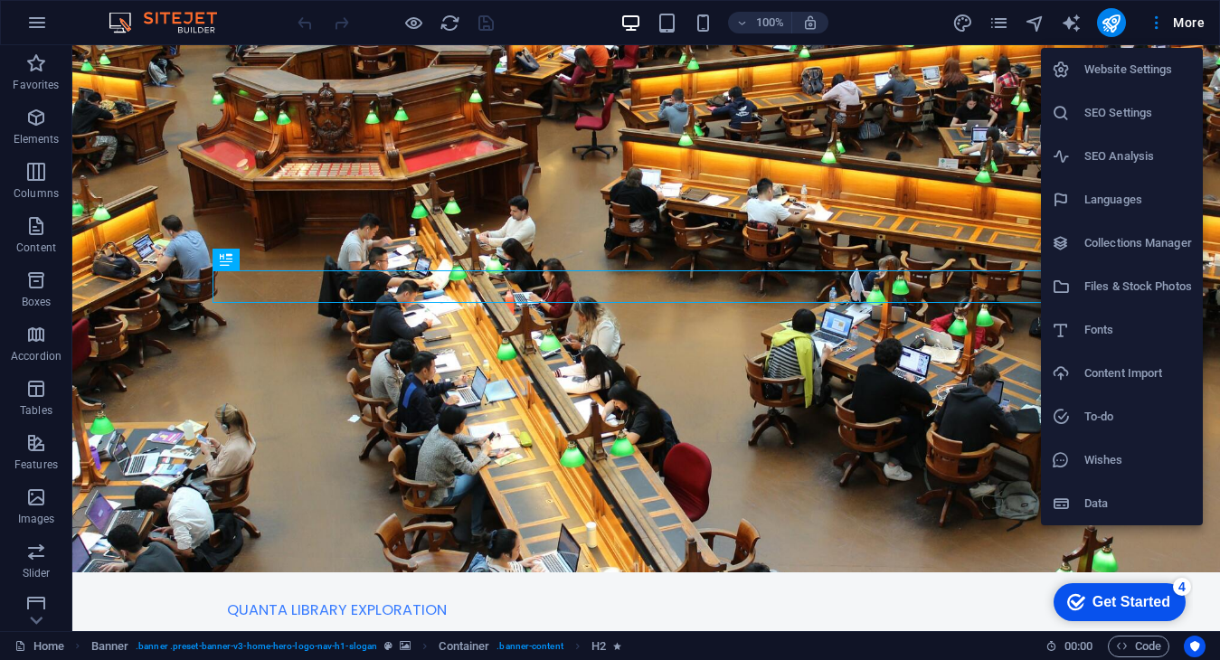
click at [1139, 61] on h6 "Website Settings" at bounding box center [1138, 70] width 108 height 22
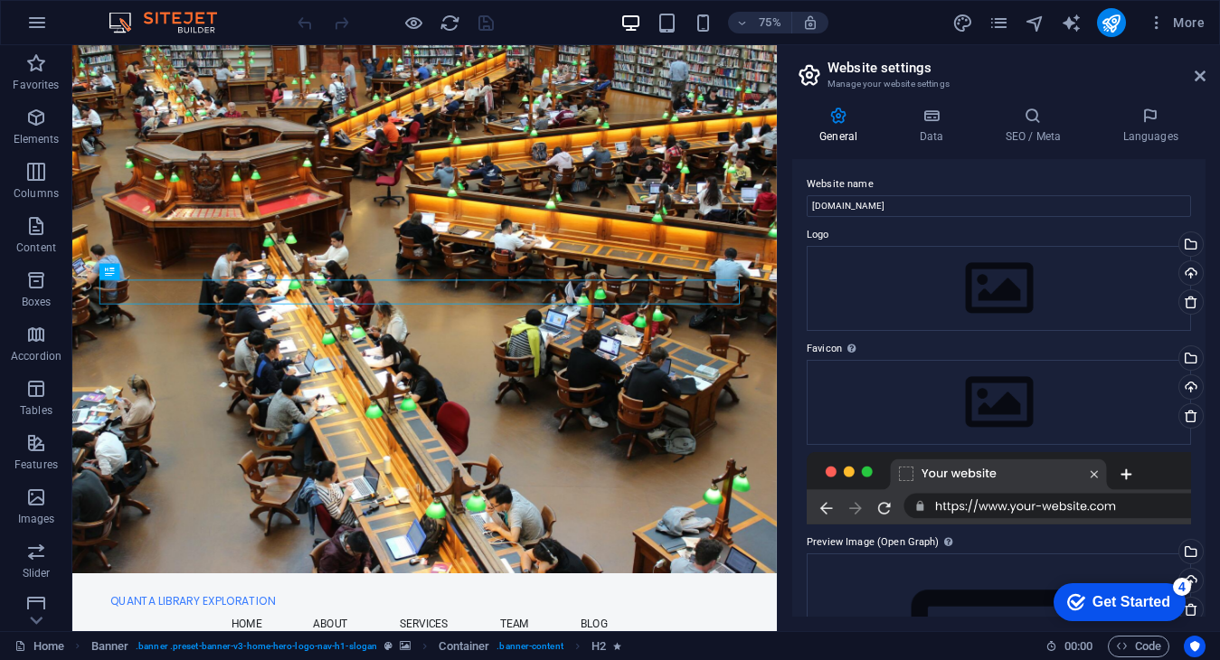
click at [1199, 86] on header "Website settings Manage your website settings" at bounding box center [1001, 68] width 410 height 47
click at [1201, 82] on icon at bounding box center [1200, 76] width 11 height 14
